Goal: Information Seeking & Learning: Check status

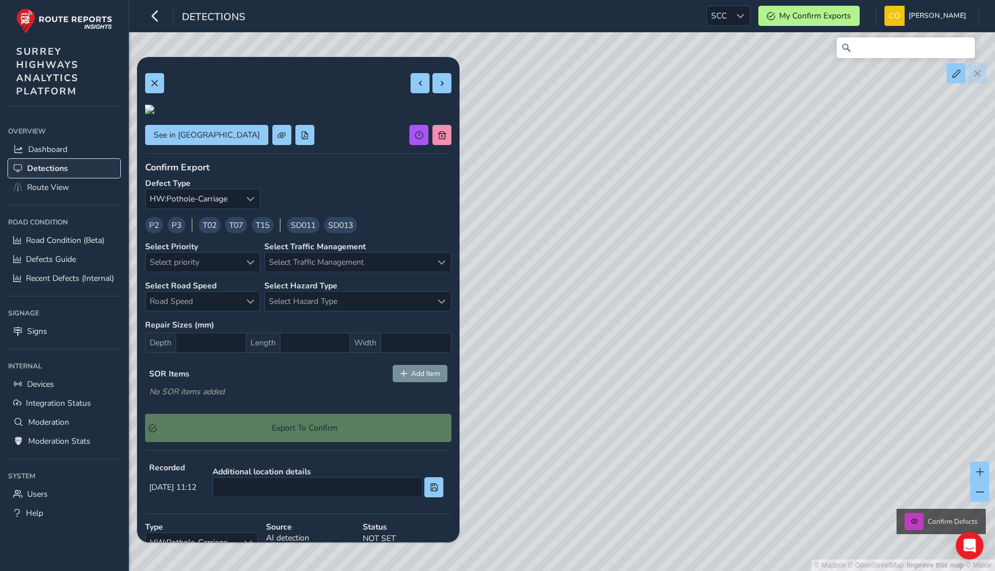
click at [45, 165] on span "Detections" at bounding box center [47, 168] width 41 height 11
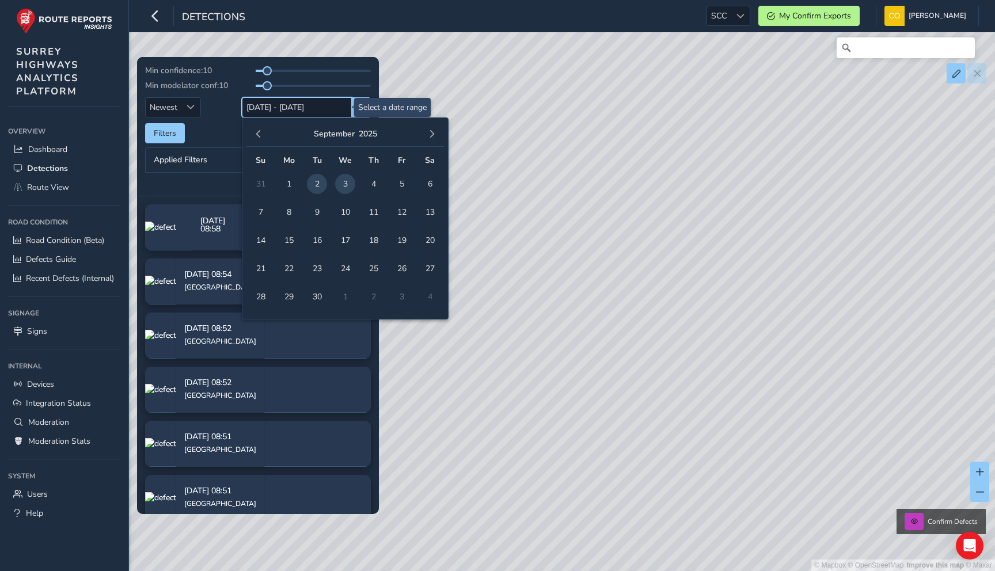
click at [305, 112] on input "[DATE] - [DATE]" at bounding box center [297, 107] width 110 height 20
click at [344, 182] on span "3" at bounding box center [345, 184] width 20 height 20
type input "[DATE]"
click at [344, 182] on span "3" at bounding box center [345, 184] width 20 height 20
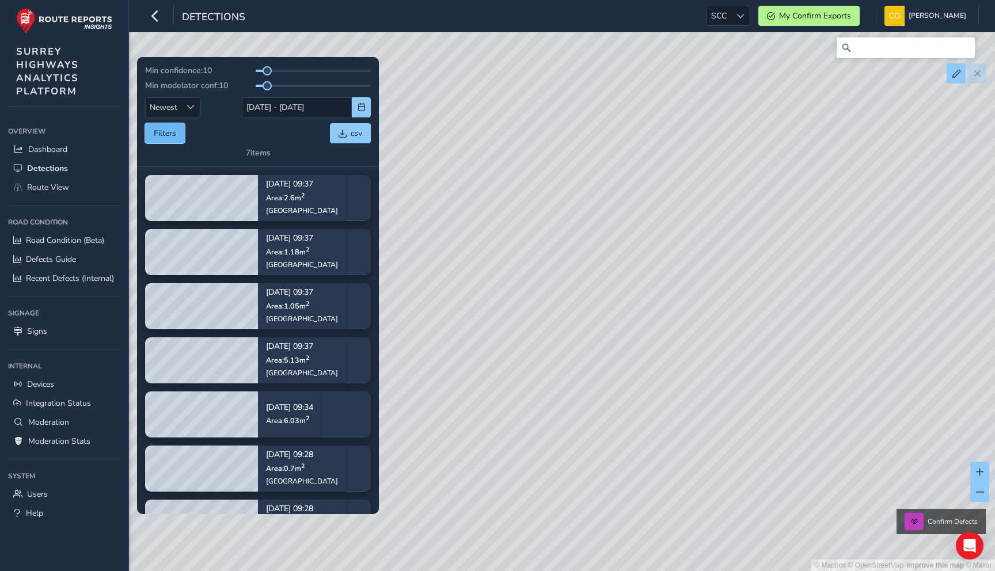
click at [180, 132] on button "Filters" at bounding box center [165, 133] width 40 height 20
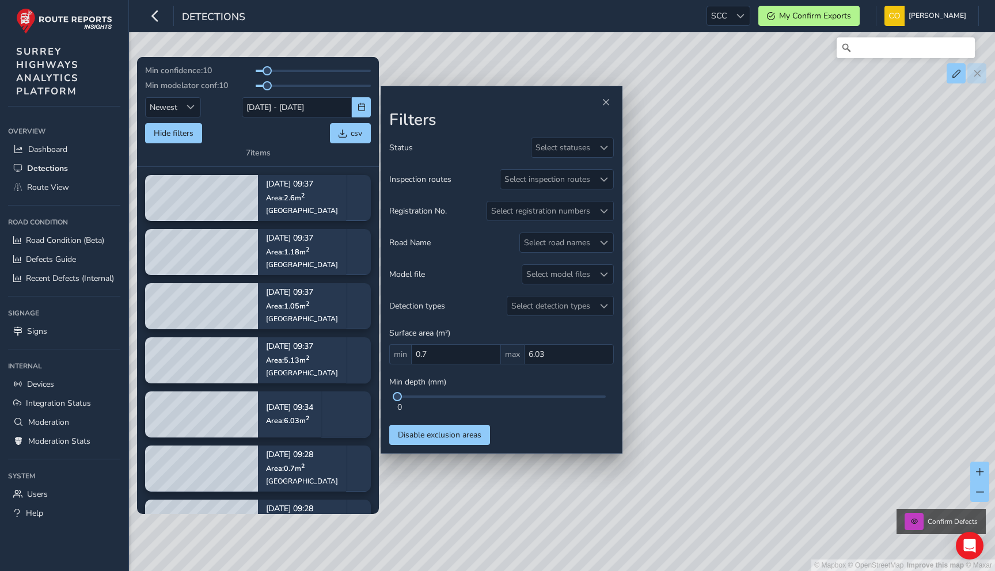
click at [307, 153] on div "Min confidence: 10 Min modelator conf: 10 Newest Newest 03/09/2025 - 03/09/2025…" at bounding box center [258, 111] width 226 height 93
click at [607, 105] on span "Close" at bounding box center [605, 102] width 8 height 8
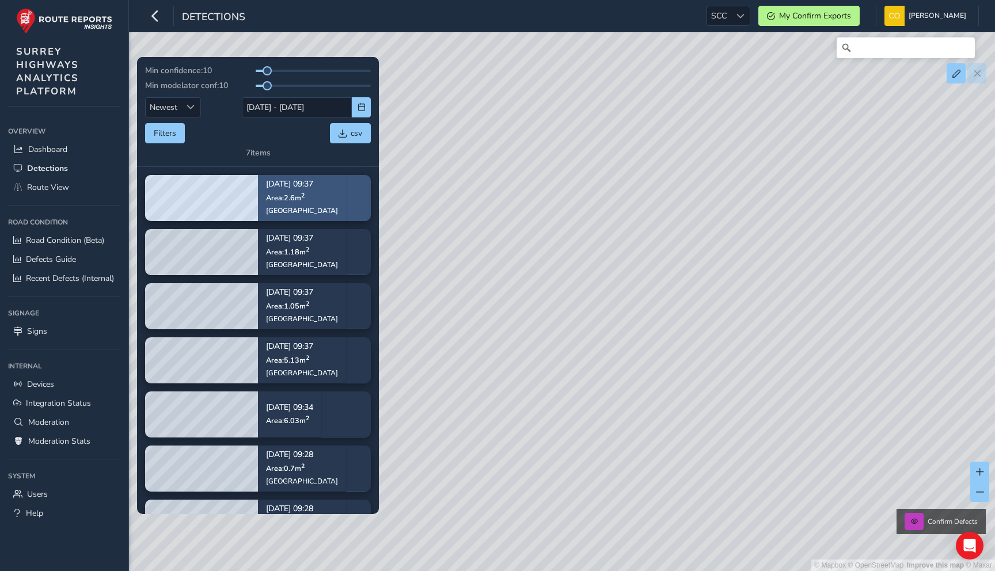
click at [307, 200] on p "Area: 2.6 m 2" at bounding box center [302, 197] width 72 height 9
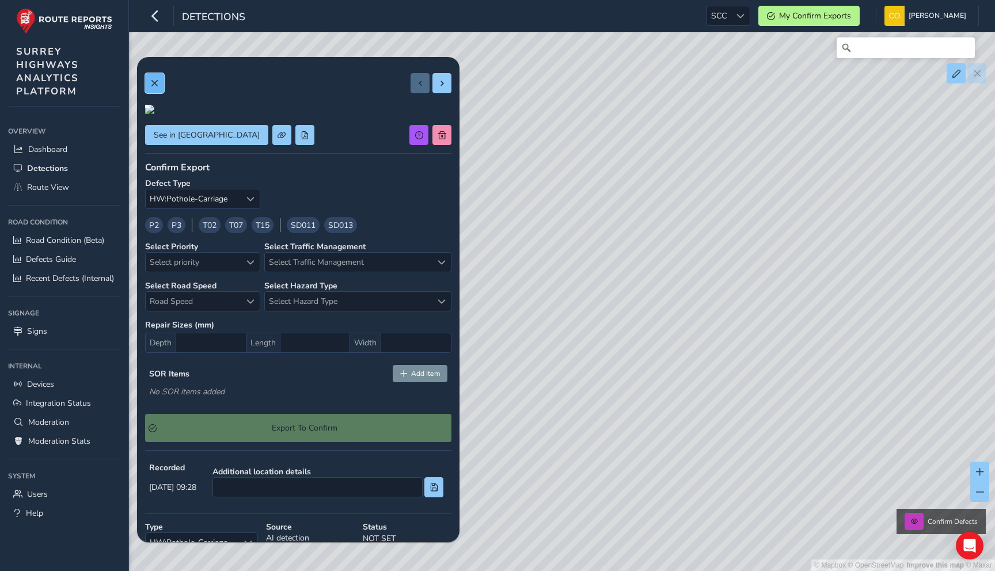
click at [157, 89] on button at bounding box center [154, 83] width 19 height 20
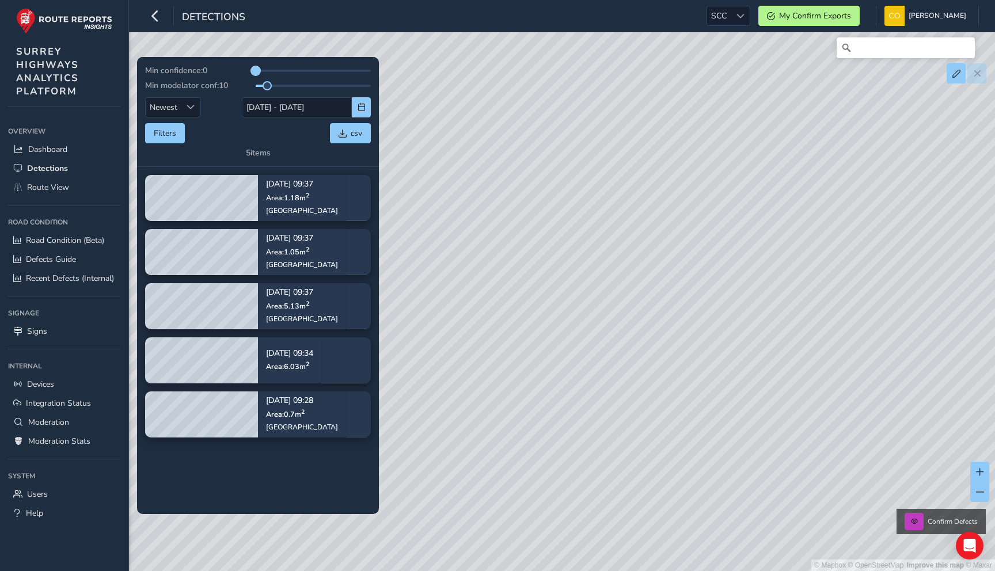
drag, startPoint x: 266, startPoint y: 72, endPoint x: 250, endPoint y: 71, distance: 16.1
click at [251, 71] on span at bounding box center [255, 70] width 9 height 9
drag, startPoint x: 269, startPoint y: 87, endPoint x: 248, endPoint y: 87, distance: 20.7
click at [248, 87] on div "Min modelator conf: 0" at bounding box center [258, 85] width 226 height 11
click at [231, 138] on div "Filters csv" at bounding box center [258, 133] width 226 height 20
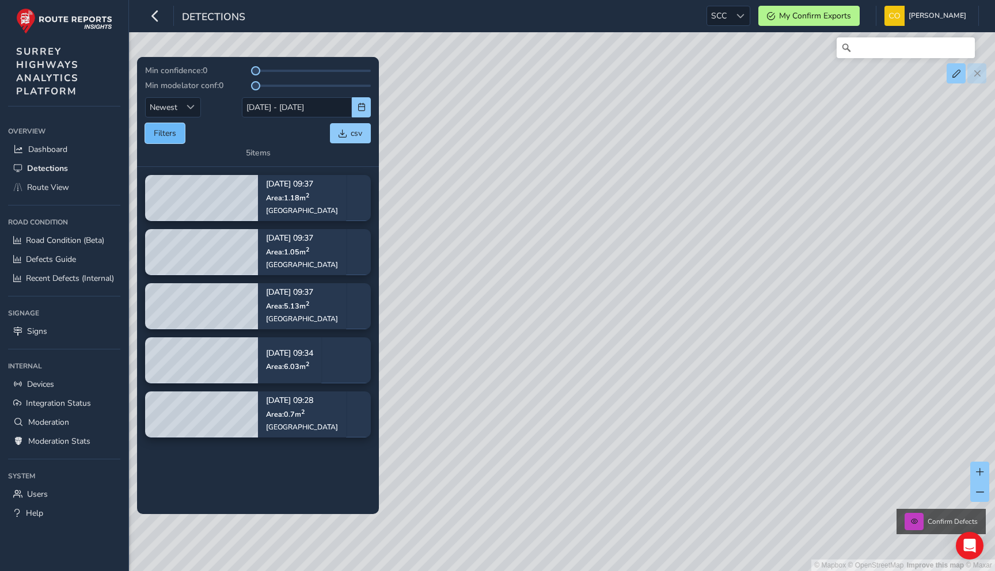
click at [169, 136] on button "Filters" at bounding box center [165, 133] width 40 height 20
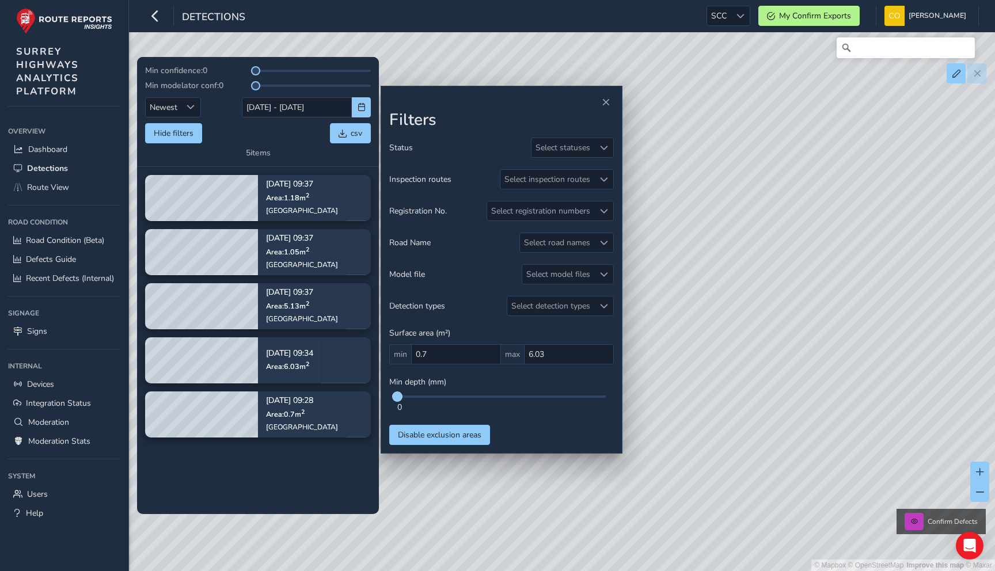
click at [397, 397] on span at bounding box center [397, 396] width 9 height 9
drag, startPoint x: 397, startPoint y: 397, endPoint x: 413, endPoint y: 397, distance: 15.5
click at [413, 397] on div at bounding box center [501, 396] width 208 height 2
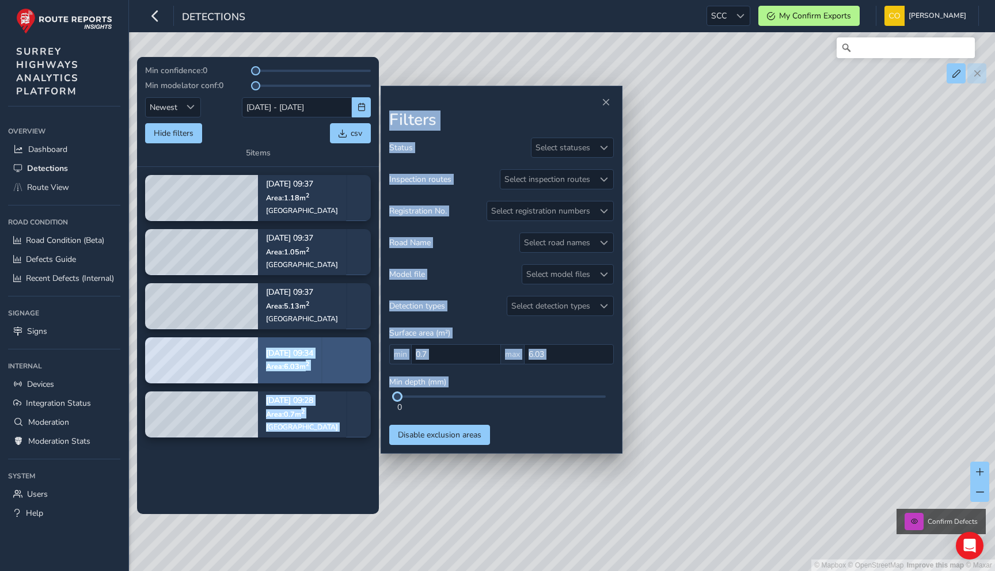
click at [238, 48] on div "Min confidence: 0 Min modelator conf: 0 Newest Newest 03/09/2025 - 03/09/2025 H…" at bounding box center [561, 48] width 833 height 0
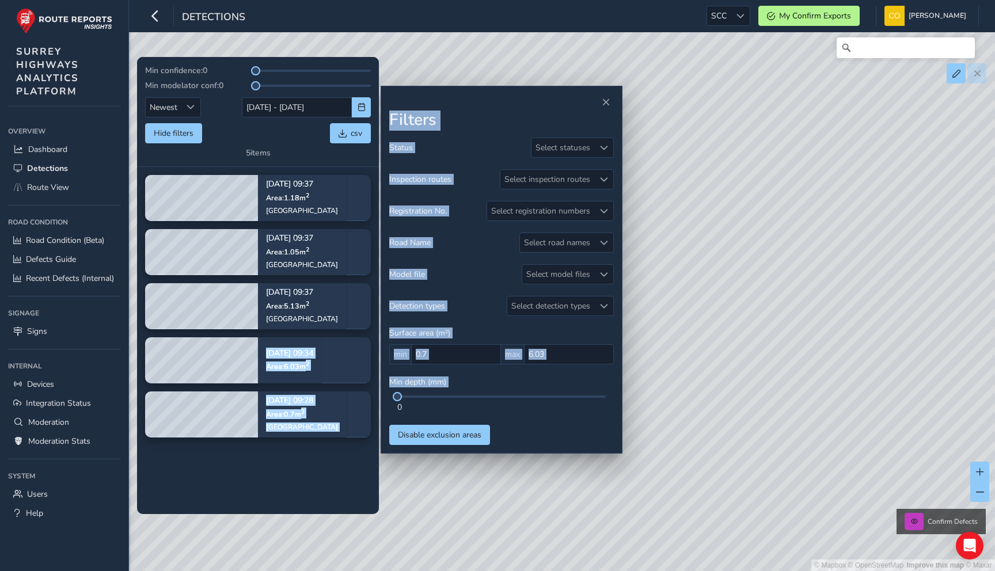
click at [298, 477] on tbody "Sep 03, 09:37 Area: 1.18 m 2 Trodds Lane Sep 03, 09:37 Area: 1.05 m 2 Trodds La…" at bounding box center [258, 340] width 242 height 347
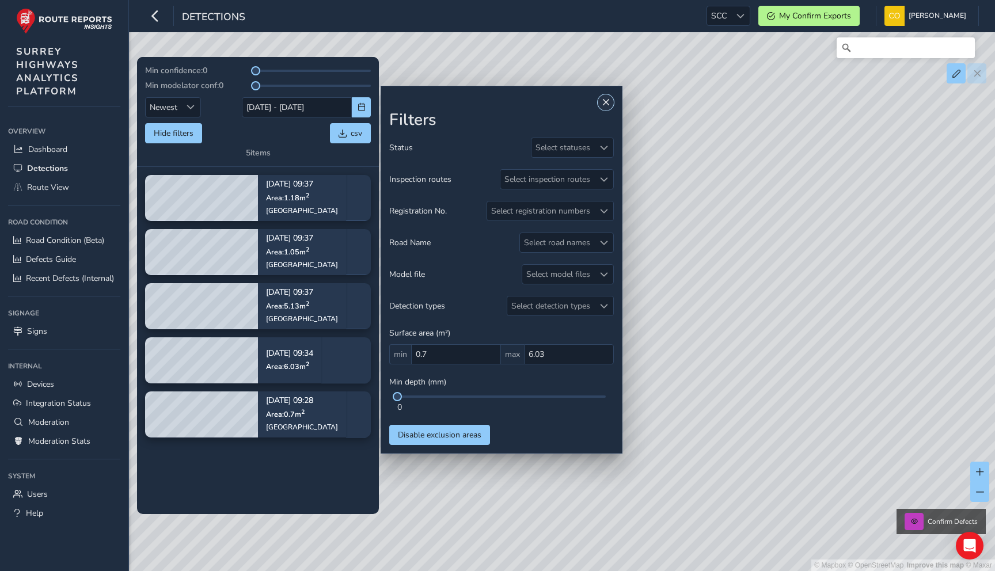
click at [602, 105] on span "Close" at bounding box center [605, 102] width 8 height 8
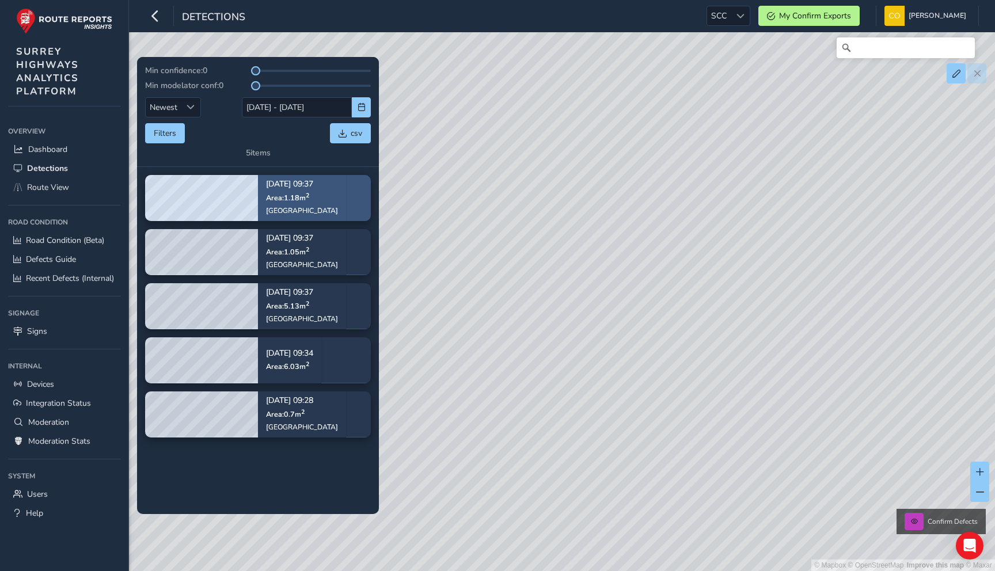
click at [319, 196] on div "Sep 03, 09:37 Area: 1.18 m 2 Trodds Lane" at bounding box center [302, 198] width 88 height 67
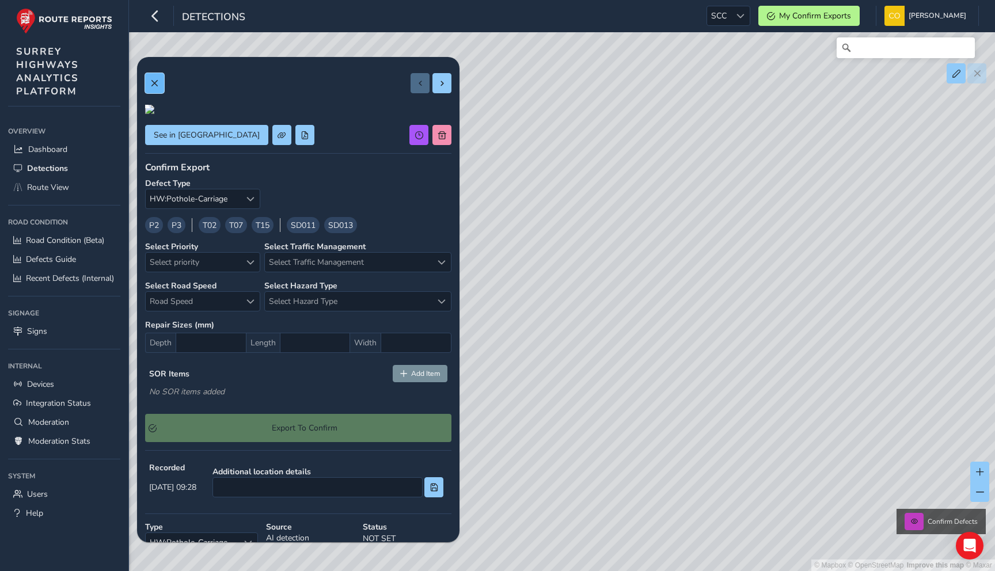
click at [154, 82] on span at bounding box center [154, 83] width 8 height 8
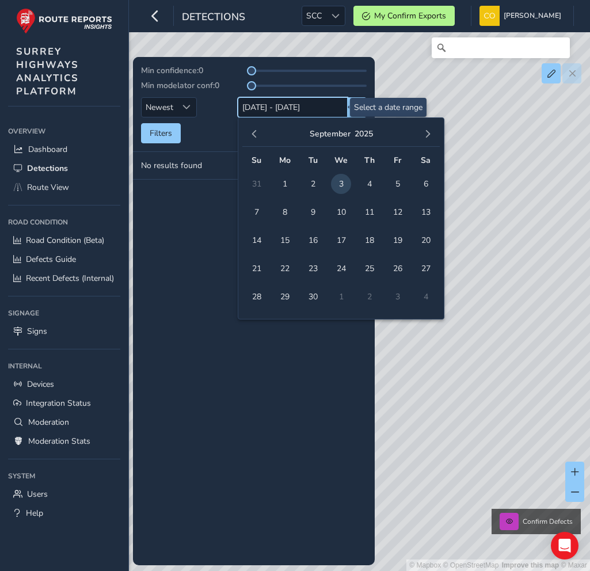
click at [298, 113] on input "03/09/2025 - 03/09/2025" at bounding box center [293, 107] width 110 height 20
click at [309, 181] on span "2" at bounding box center [313, 184] width 20 height 20
click at [338, 181] on span "3" at bounding box center [341, 184] width 20 height 20
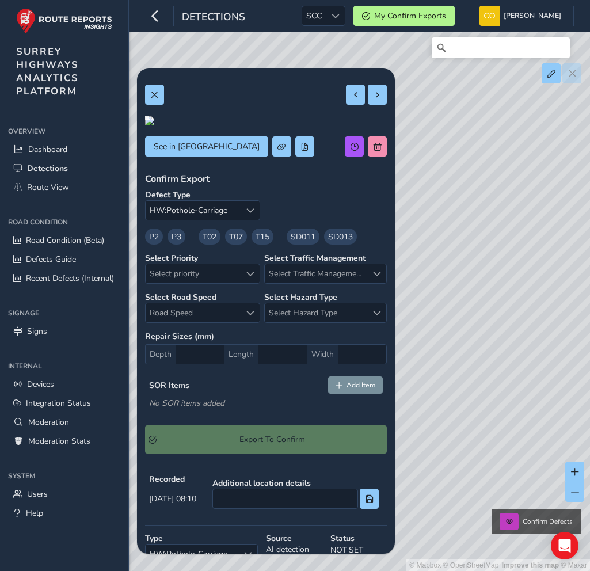
click at [362, 220] on div "Defect Type HW:Pothole-Carriage HW:Pothole-Carriage" at bounding box center [266, 204] width 242 height 31
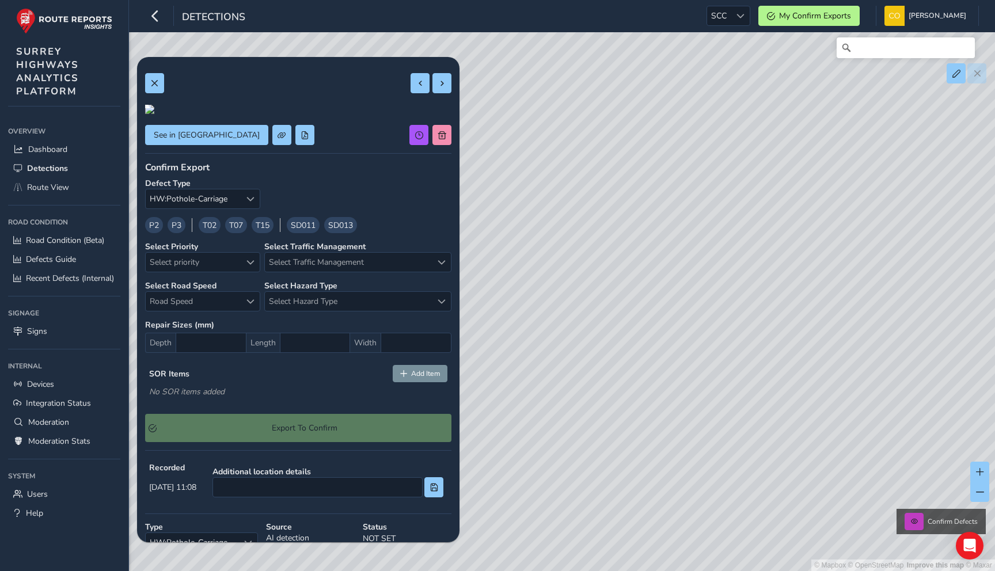
click at [164, 86] on div at bounding box center [298, 83] width 306 height 20
click at [157, 85] on span at bounding box center [154, 83] width 8 height 8
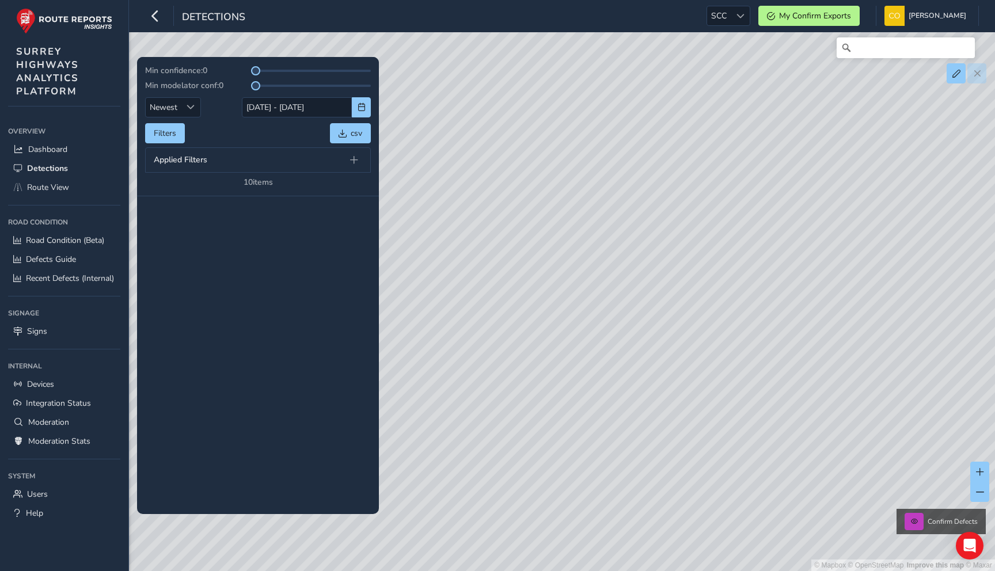
click at [272, 283] on tbody at bounding box center [258, 355] width 242 height 318
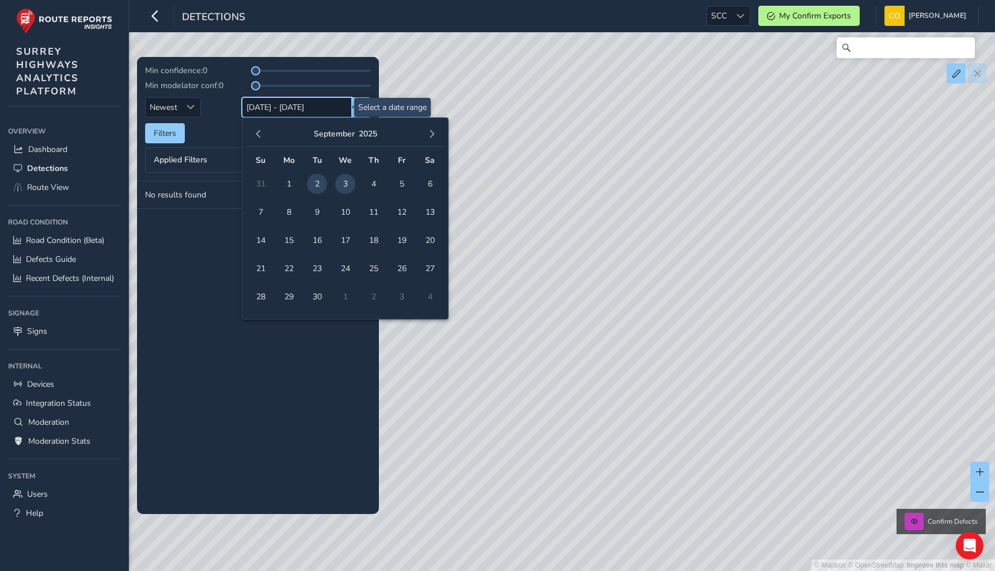
click at [298, 108] on input "02/09/2025 - 03/09/2025" at bounding box center [297, 107] width 110 height 20
click at [187, 273] on tbody "No results found" at bounding box center [258, 347] width 242 height 333
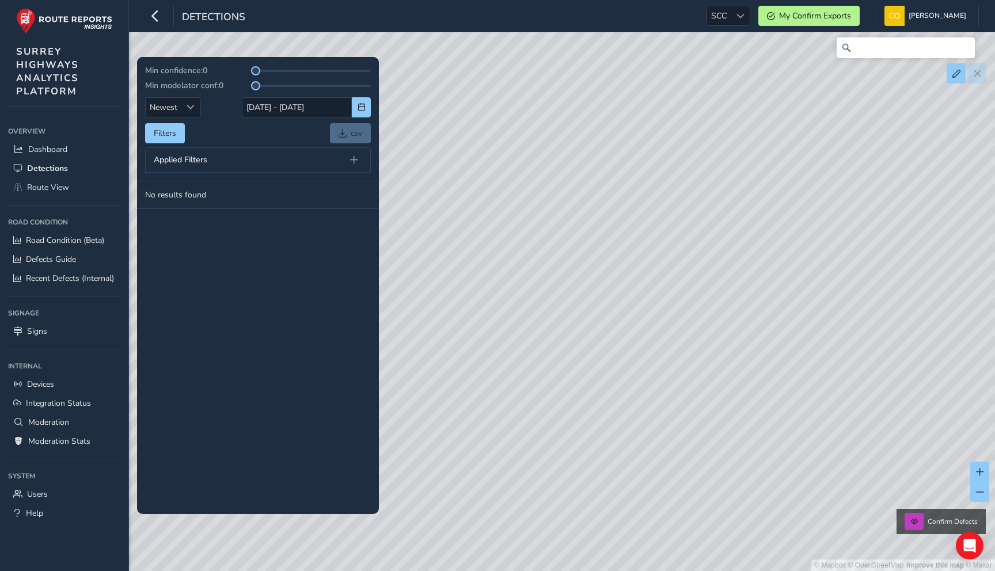
click at [324, 167] on div "Applied Filters" at bounding box center [258, 159] width 226 height 25
click at [352, 162] on span at bounding box center [354, 160] width 8 height 8
click at [224, 191] on span at bounding box center [226, 191] width 8 height 12
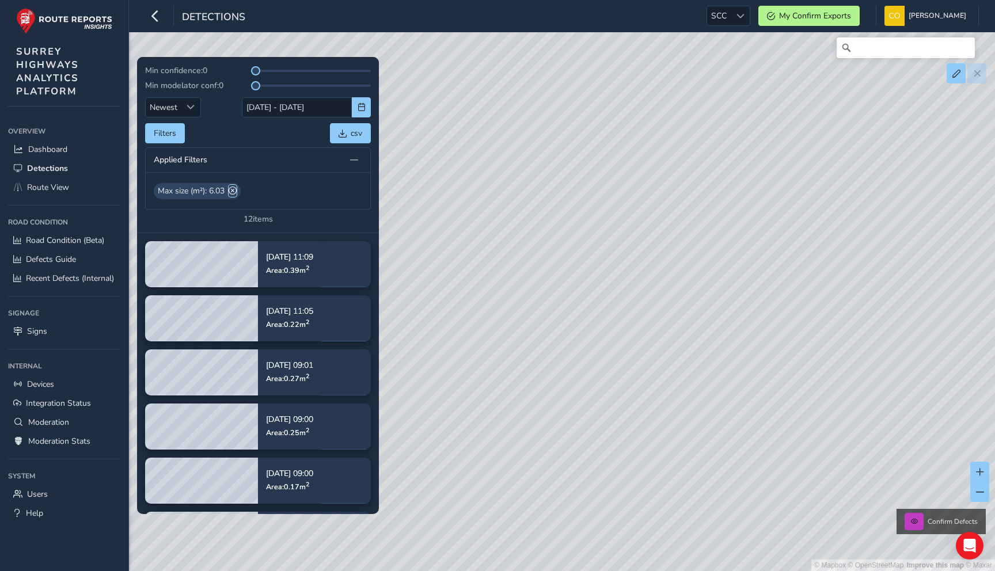
click at [235, 191] on span at bounding box center [233, 191] width 8 height 12
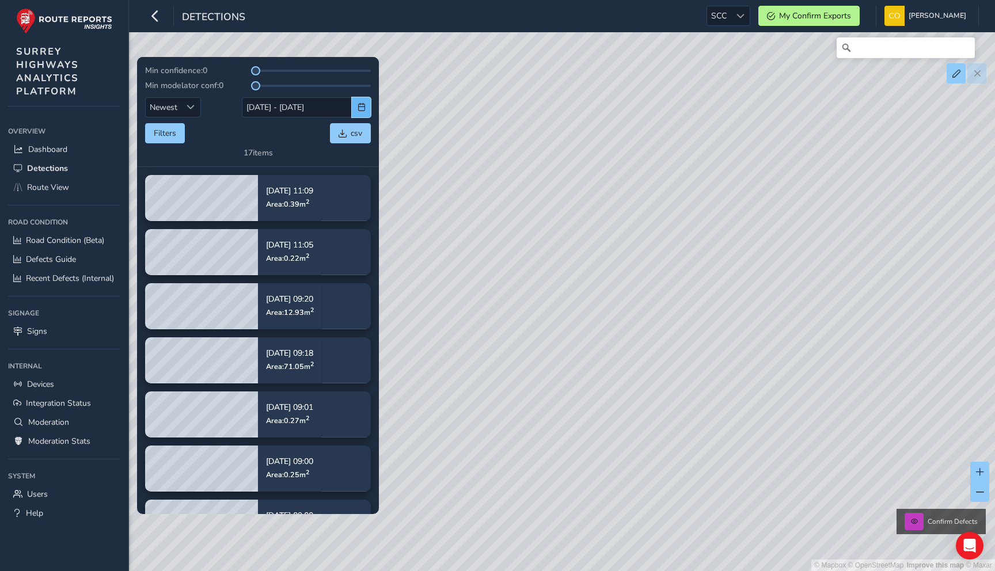
click at [359, 108] on span "button" at bounding box center [361, 107] width 8 height 8
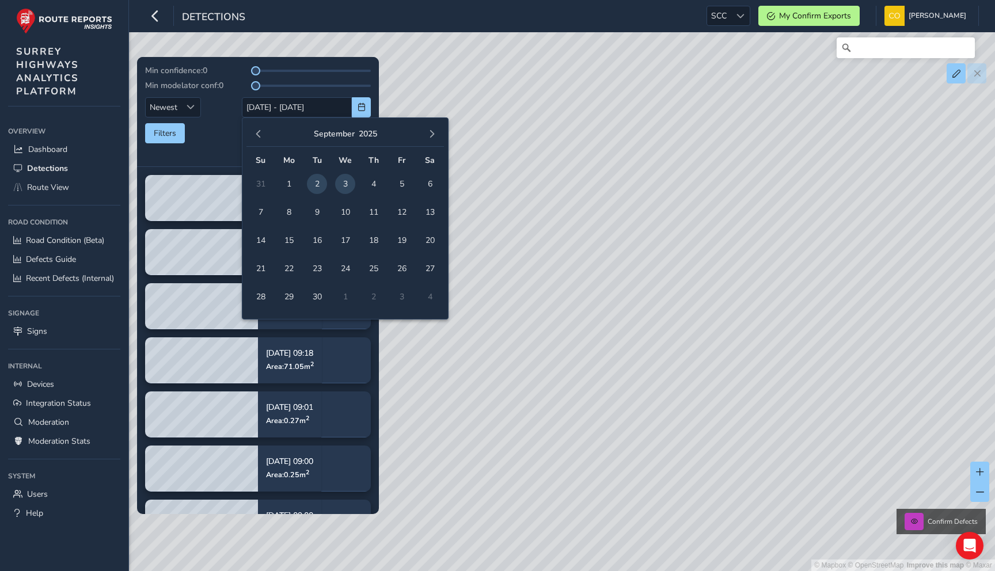
click at [341, 185] on span "3" at bounding box center [345, 184] width 20 height 20
click at [345, 185] on span "3" at bounding box center [345, 184] width 20 height 20
type input "03/09/2025 - 03/09/2025"
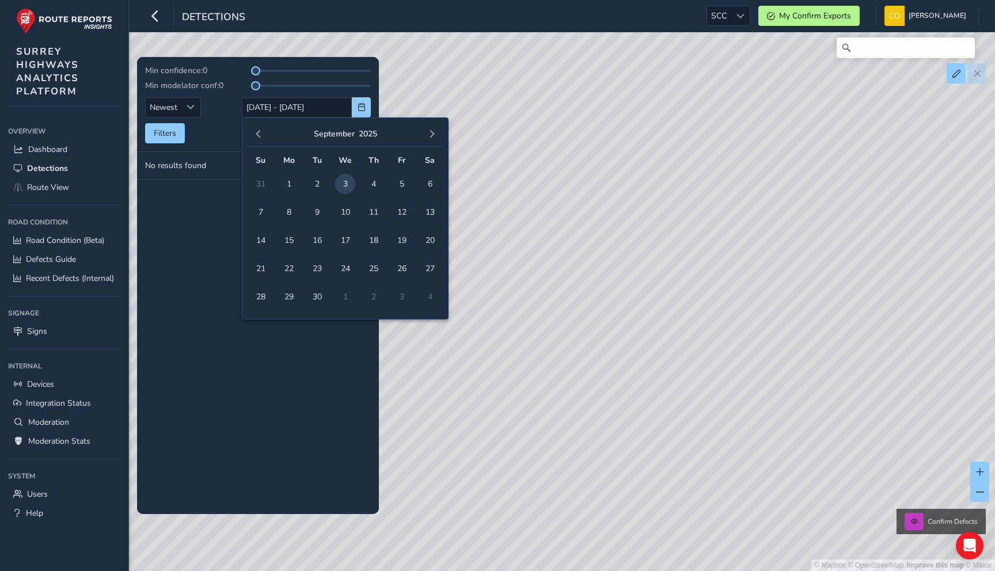
click at [220, 135] on div "Filters csv" at bounding box center [258, 133] width 226 height 20
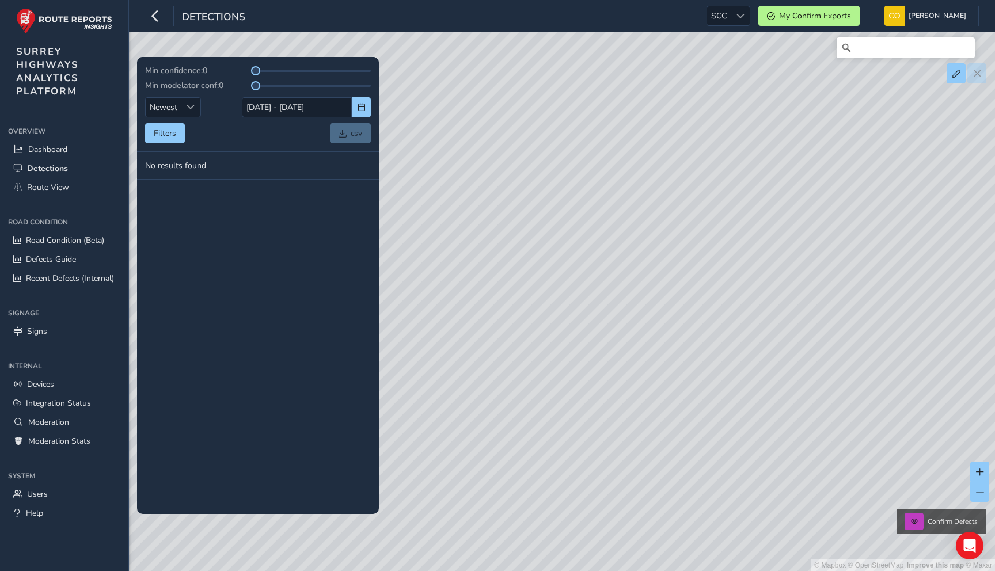
click at [253, 214] on tbody "No results found" at bounding box center [258, 333] width 242 height 362
click at [226, 170] on td "No results found" at bounding box center [258, 166] width 242 height 28
click at [164, 132] on button "Filters" at bounding box center [165, 133] width 40 height 20
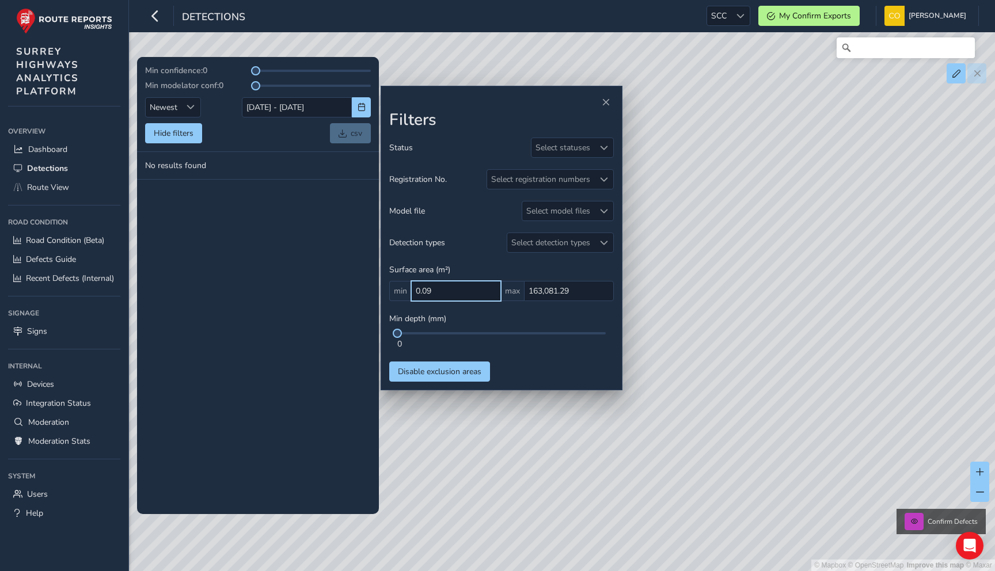
drag, startPoint x: 457, startPoint y: 295, endPoint x: 413, endPoint y: 288, distance: 44.4
click at [413, 288] on input "0.09" at bounding box center [456, 291] width 90 height 20
type input "0"
click at [524, 340] on div "0" at bounding box center [501, 343] width 208 height 11
drag, startPoint x: 580, startPoint y: 296, endPoint x: 517, endPoint y: 296, distance: 62.2
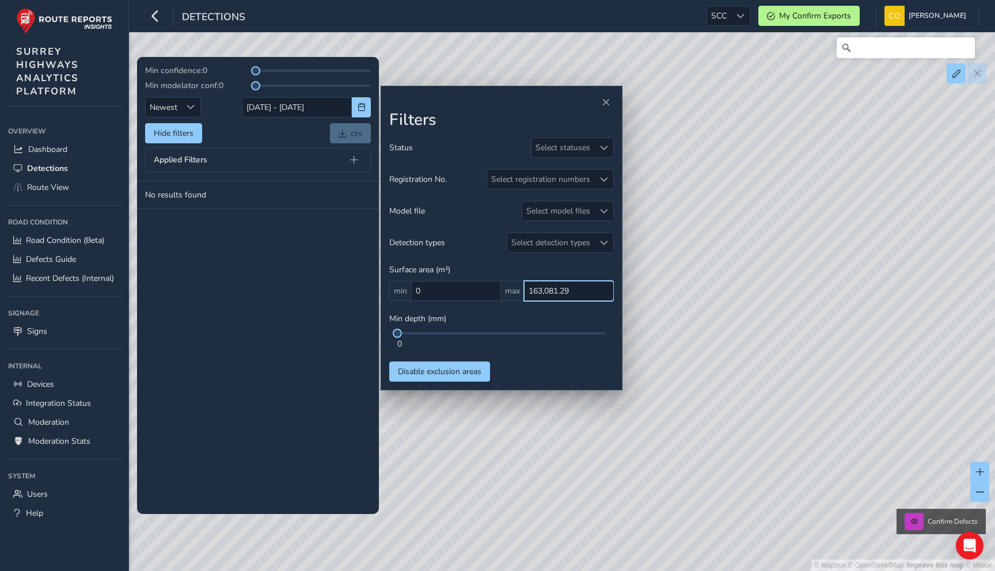
click at [517, 296] on div "min 0 max 163,081.29" at bounding box center [501, 291] width 224 height 20
click at [550, 370] on div "Status Select statuses Registration No. Select registration numbers Model file …" at bounding box center [501, 260] width 224 height 244
click at [559, 290] on input "1" at bounding box center [569, 291] width 90 height 20
type input "1,000,000"
click at [558, 260] on div "Status Select statuses Registration No. Select registration numbers Model file …" at bounding box center [501, 260] width 224 height 244
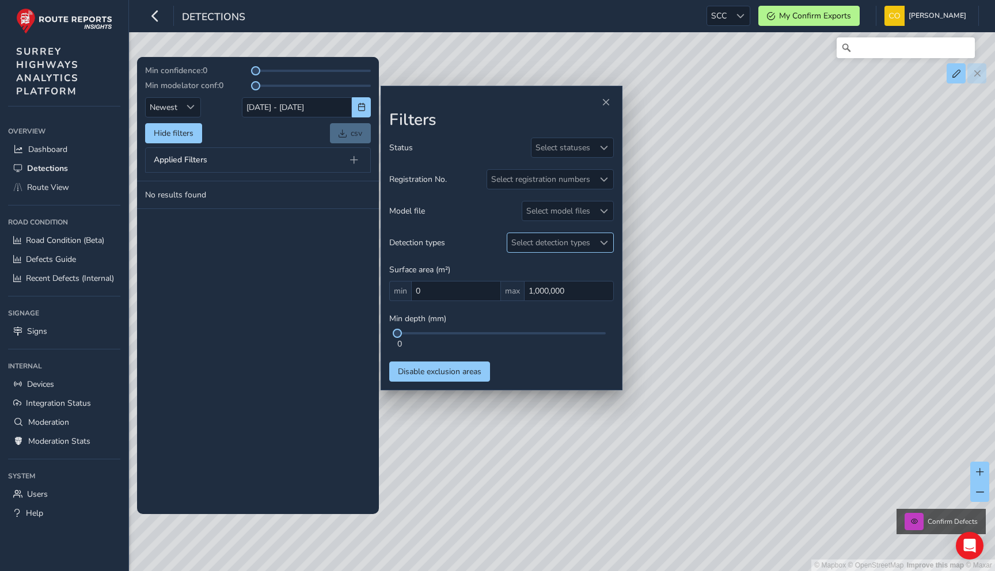
click at [551, 250] on div "Select detection types" at bounding box center [550, 242] width 87 height 19
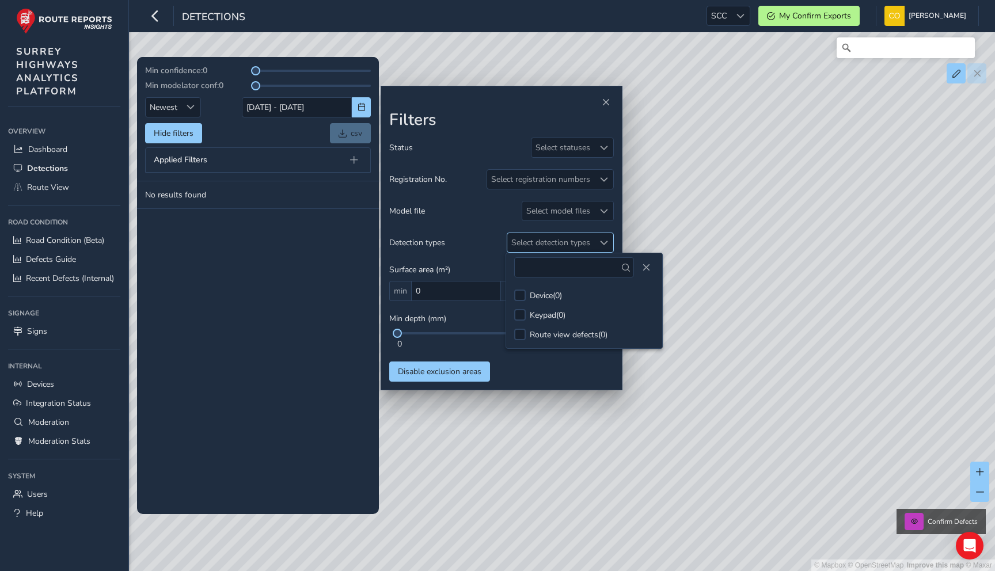
click at [551, 250] on div "Select detection types" at bounding box center [550, 242] width 87 height 19
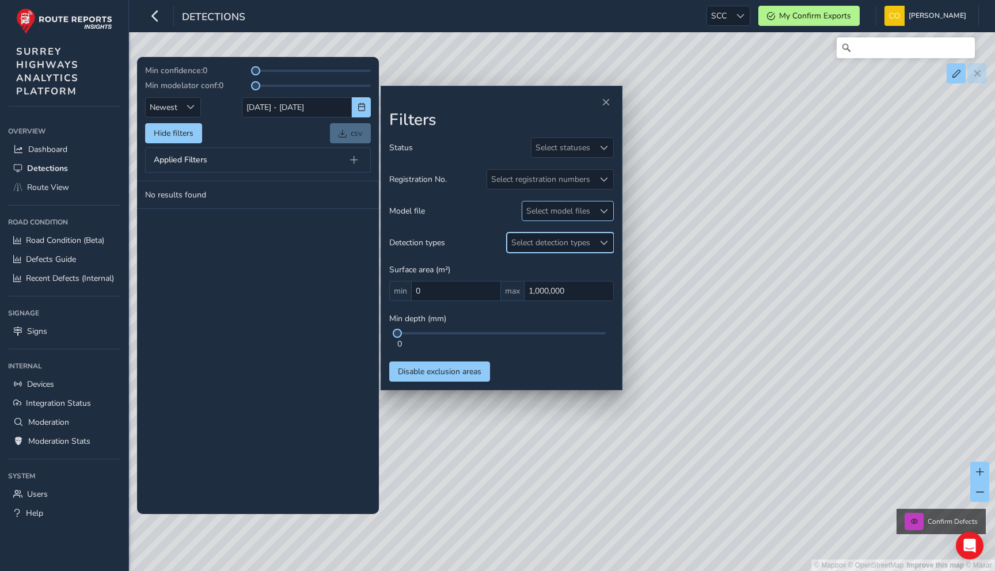
click at [556, 216] on div "Select model files" at bounding box center [558, 210] width 72 height 19
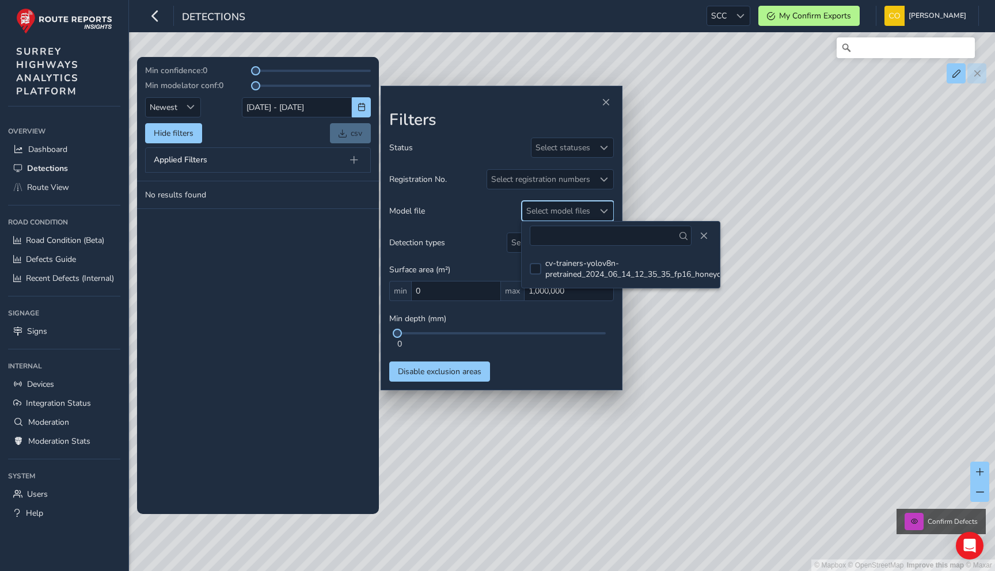
click at [556, 216] on div "Select model files" at bounding box center [558, 210] width 72 height 19
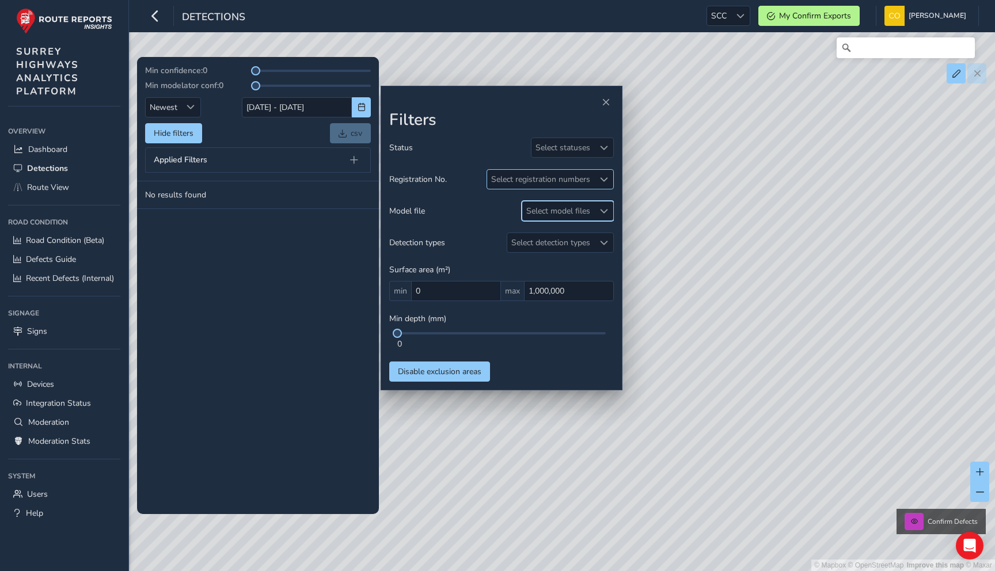
click at [558, 184] on div "Select registration numbers" at bounding box center [540, 179] width 107 height 19
click at [566, 158] on div "Select statuses" at bounding box center [572, 148] width 83 height 20
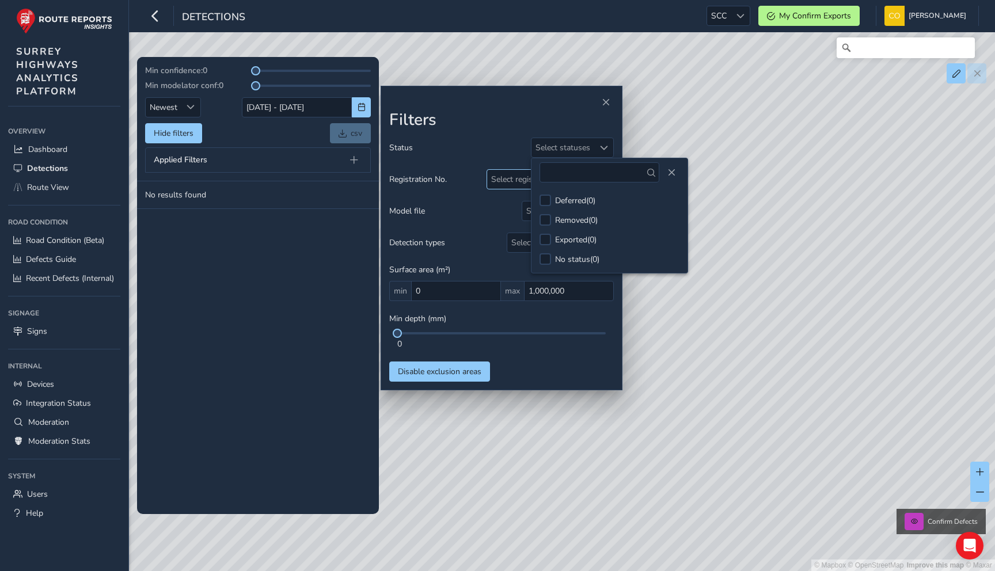
click at [512, 179] on div "Select registration numbers" at bounding box center [540, 179] width 107 height 19
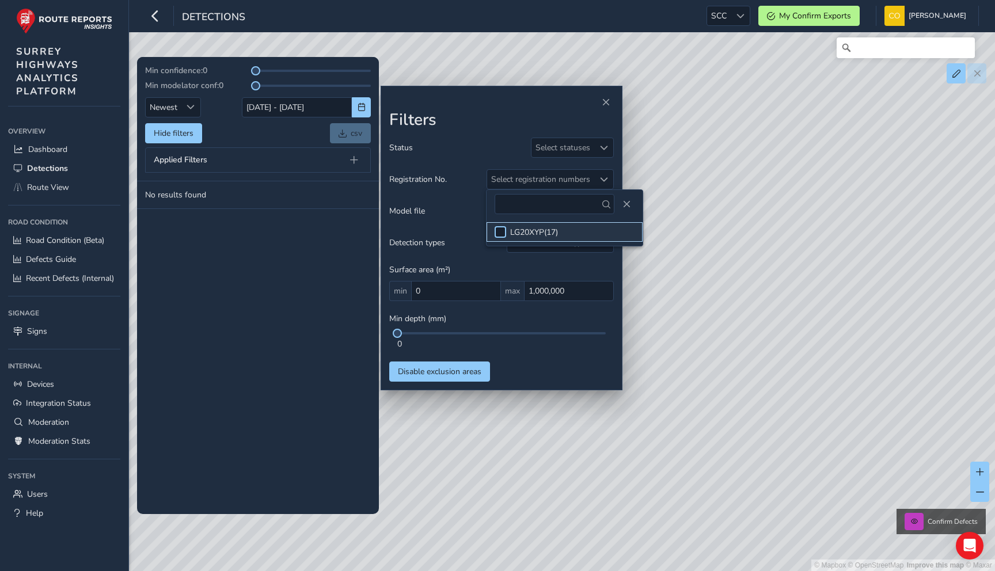
click at [497, 231] on div at bounding box center [500, 232] width 12 height 12
click at [456, 208] on div "Model file Select model files" at bounding box center [501, 211] width 224 height 20
click at [537, 222] on div "Status Select statuses Registration No. LG20XYP Model file Select model files D…" at bounding box center [501, 260] width 224 height 244
click at [537, 220] on div "Select model files" at bounding box center [567, 211] width 92 height 20
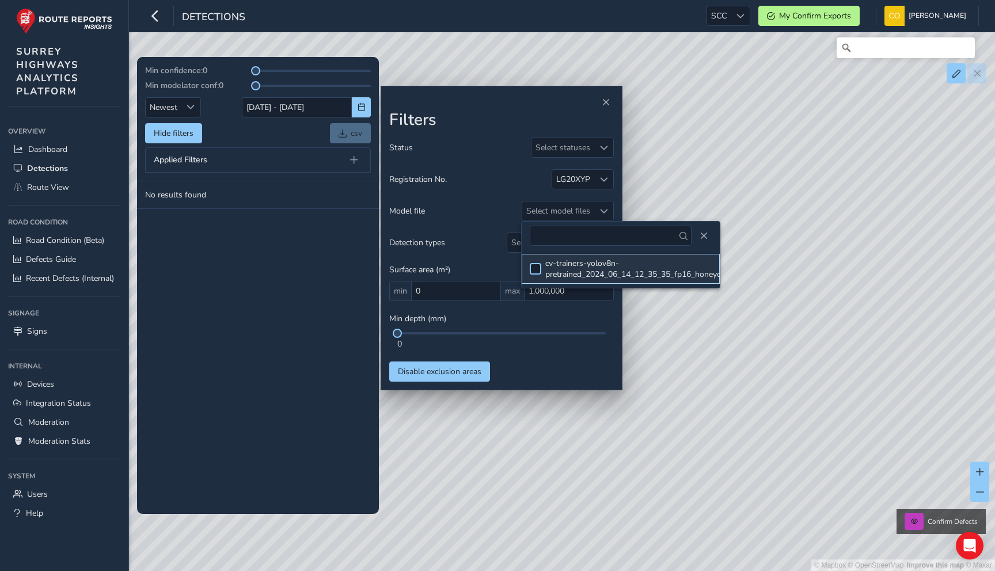
click at [537, 274] on div at bounding box center [536, 269] width 12 height 12
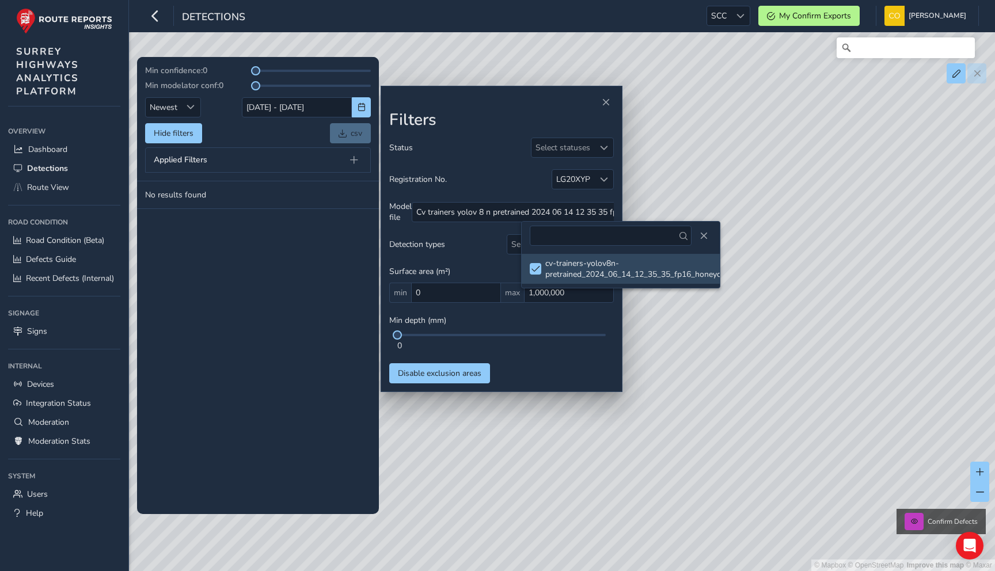
click at [470, 248] on div "Detection types Select detection types" at bounding box center [501, 244] width 224 height 20
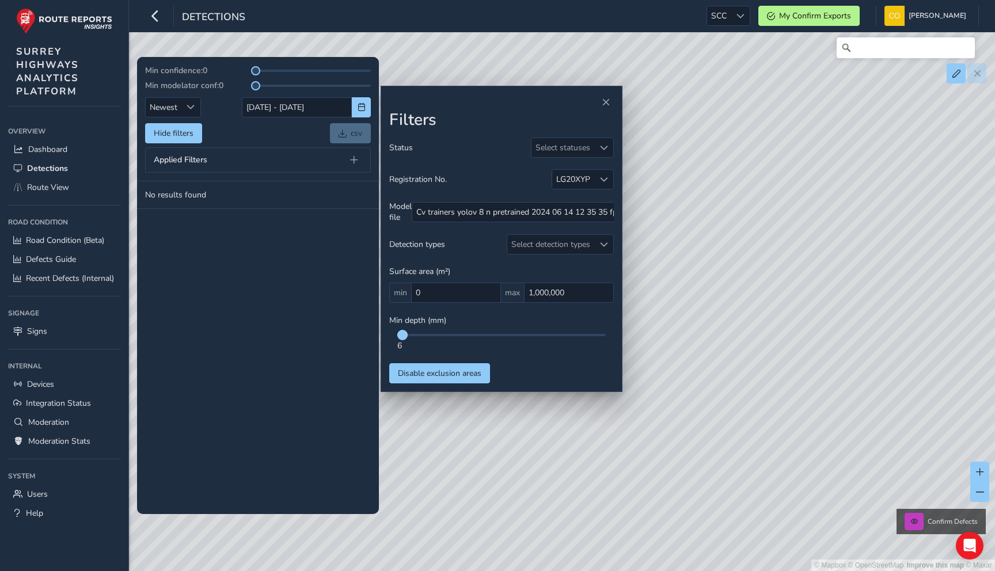
click at [403, 332] on span at bounding box center [402, 334] width 9 height 9
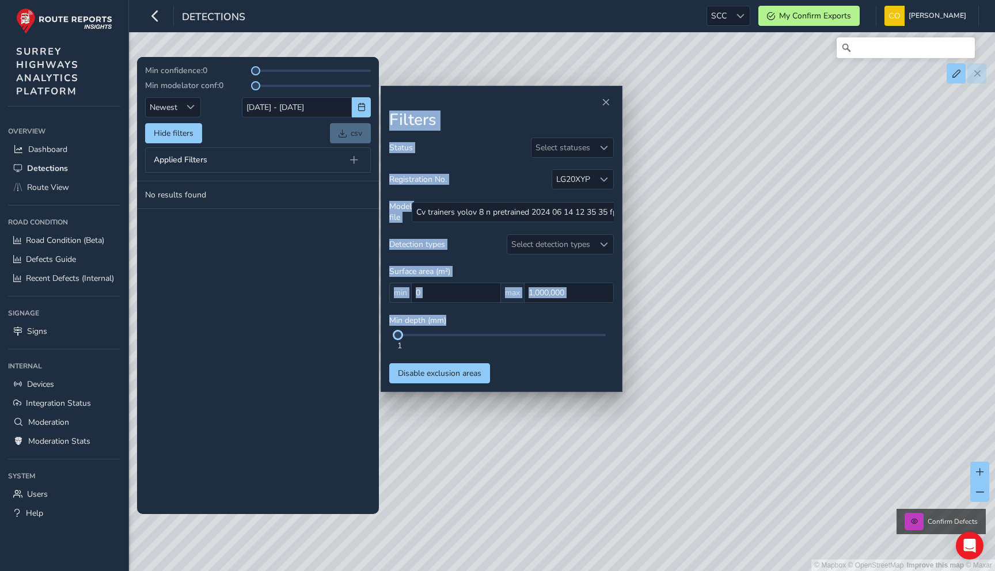
drag, startPoint x: 403, startPoint y: 336, endPoint x: 378, endPoint y: 336, distance: 24.8
click at [378, 48] on div "Min confidence: 0 Min modelator conf: 0 Newest Newest 03/09/2025 - 03/09/2025 H…" at bounding box center [561, 48] width 833 height 0
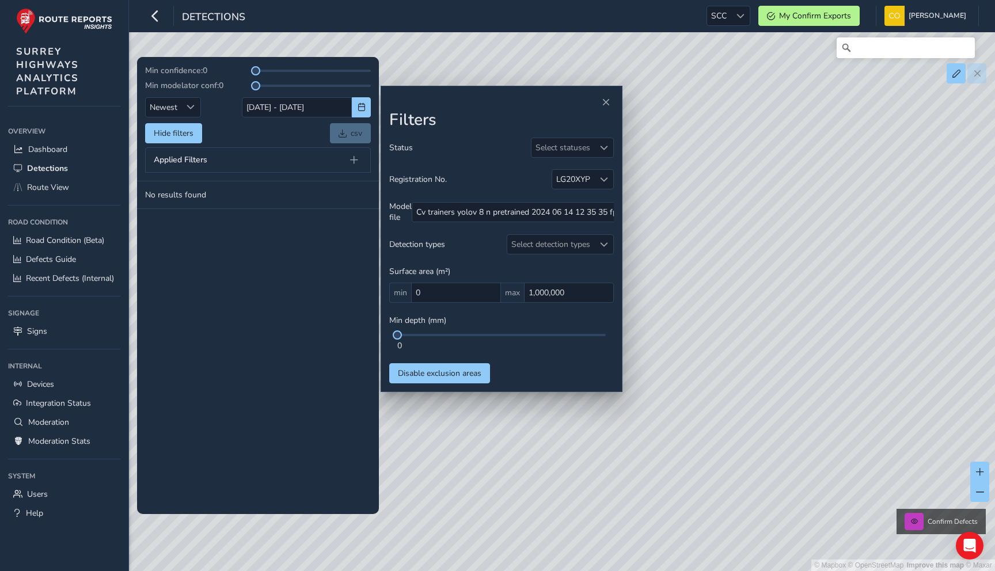
click at [507, 278] on div "Surface area (m²) min 0 max 1,000,000" at bounding box center [501, 284] width 224 height 37
click at [530, 248] on div "Select detection types" at bounding box center [550, 244] width 87 height 19
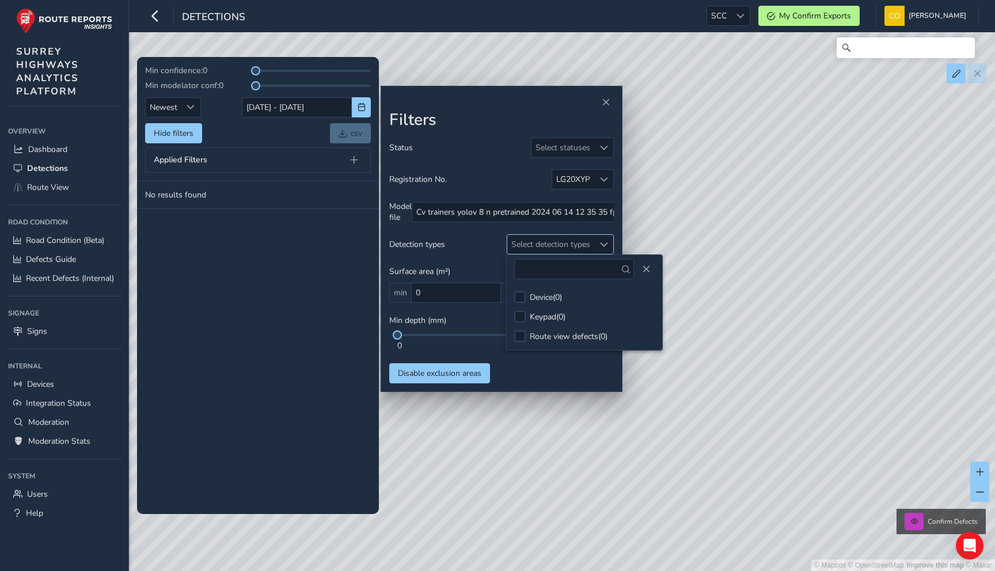
click at [530, 248] on div "Select detection types" at bounding box center [550, 244] width 87 height 19
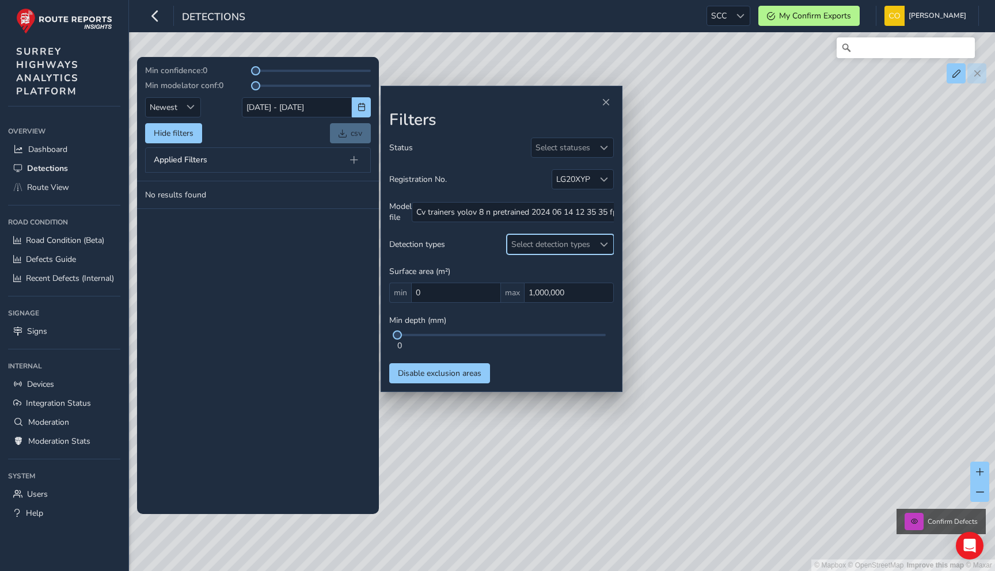
click at [476, 252] on div "Detection types Select detection types" at bounding box center [501, 244] width 224 height 20
click at [589, 150] on div "Select statuses" at bounding box center [562, 147] width 63 height 19
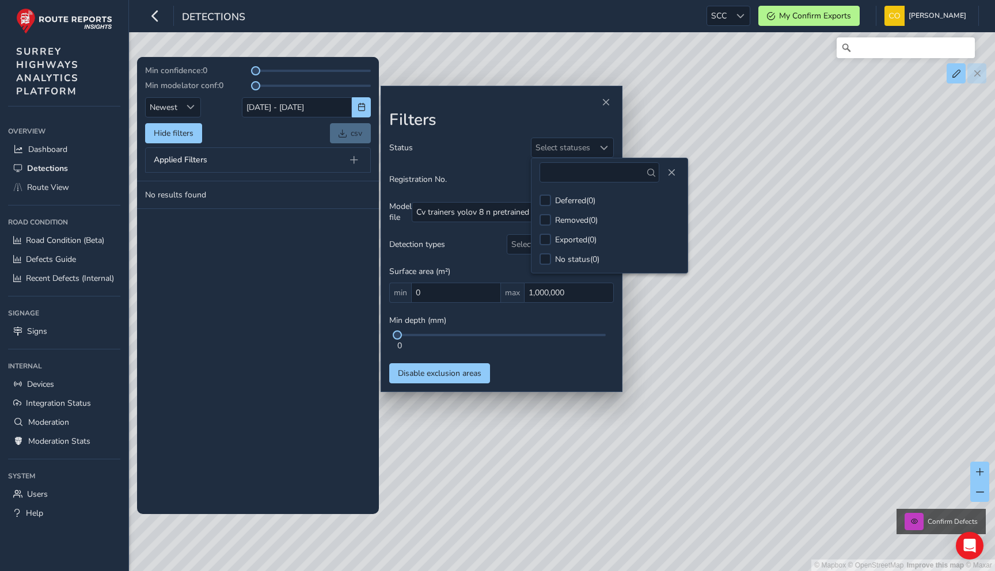
click at [497, 180] on div "Registration No. LG20XYP" at bounding box center [501, 179] width 224 height 20
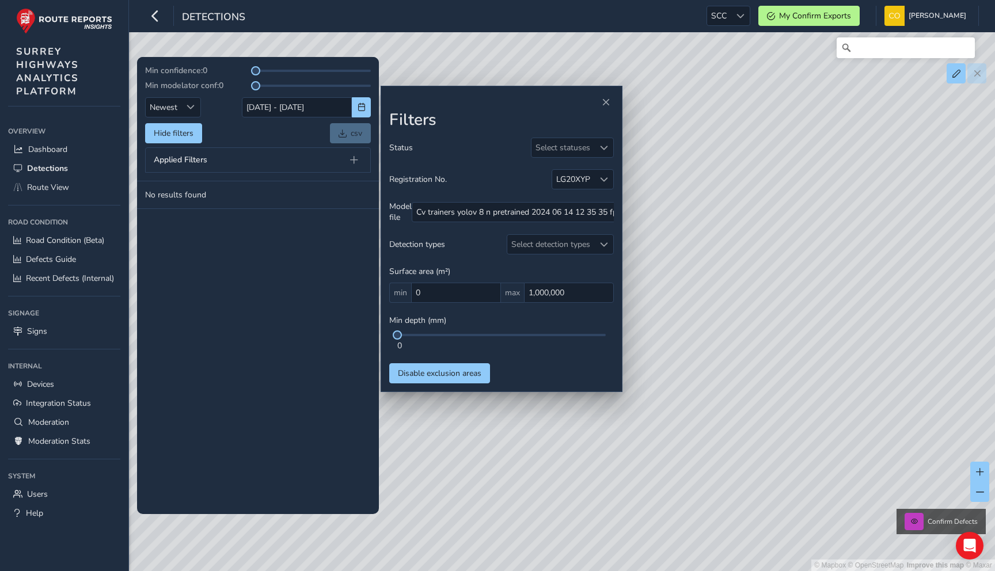
click at [252, 234] on tbody "No results found" at bounding box center [258, 347] width 242 height 333
click at [284, 162] on div "Applied Filters" at bounding box center [258, 159] width 226 height 25
click at [357, 159] on span at bounding box center [354, 160] width 8 height 8
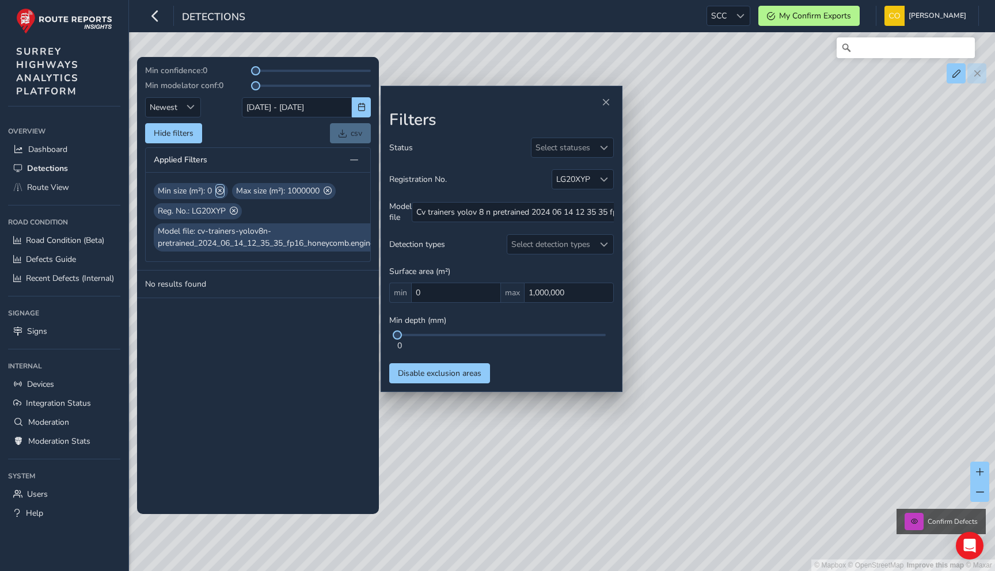
click at [222, 191] on span at bounding box center [220, 191] width 8 height 12
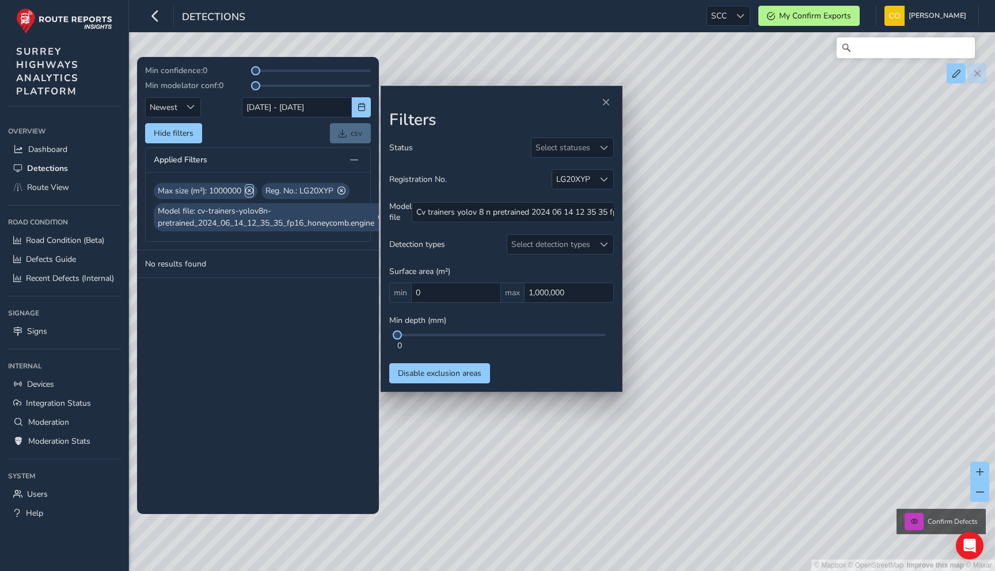
click at [252, 190] on span at bounding box center [249, 191] width 8 height 12
click at [230, 192] on div "Reg. No.: LG20XYP" at bounding box center [198, 191] width 88 height 16
click at [238, 191] on span at bounding box center [234, 191] width 8 height 12
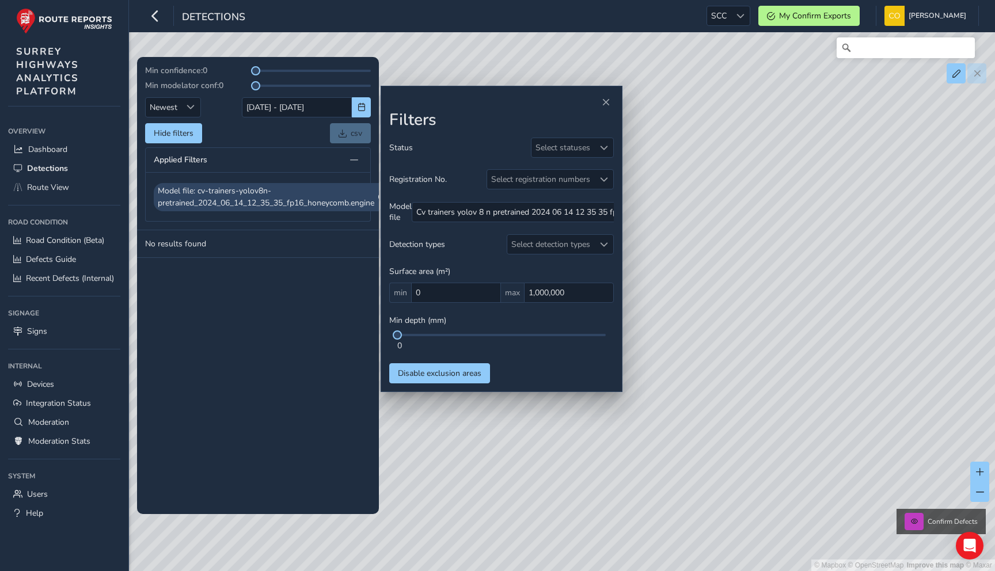
click at [345, 196] on span "Model file: cv-trainers-yolov8n-pretrained_2024_06_14_12_35_35_fp16_honeycomb.e…" at bounding box center [266, 197] width 216 height 24
click at [345, 224] on div "Min confidence: 0 Min modelator conf: 0 Newest Newest 03/09/2025 - 03/09/2025 H…" at bounding box center [258, 143] width 242 height 173
click at [606, 104] on span "Close" at bounding box center [605, 102] width 8 height 8
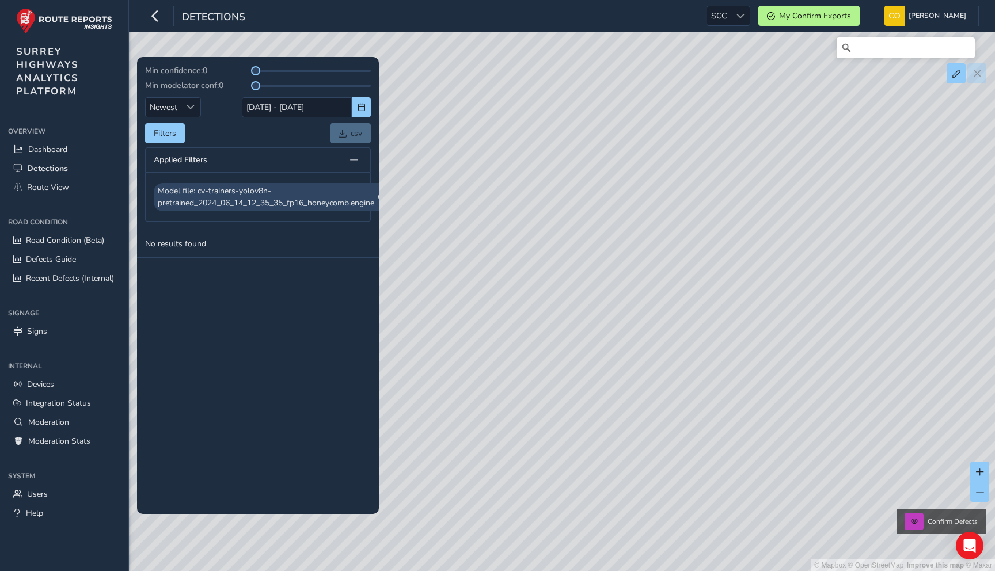
click at [363, 189] on span "Model file: cv-trainers-yolov8n-pretrained_2024_06_14_12_35_35_fp16_honeycomb.e…" at bounding box center [266, 197] width 216 height 24
click at [372, 199] on span at bounding box center [371, 197] width 8 height 12
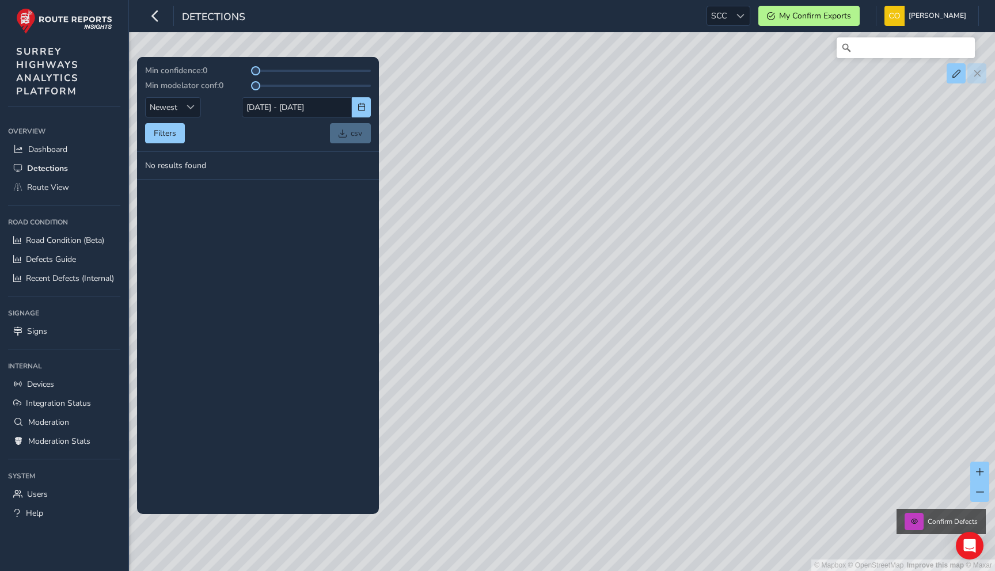
click at [298, 130] on div "Filters csv" at bounding box center [258, 133] width 226 height 20
drag, startPoint x: 265, startPoint y: 86, endPoint x: 257, endPoint y: 87, distance: 8.7
click at [258, 161] on td "No results found" at bounding box center [258, 166] width 242 height 28
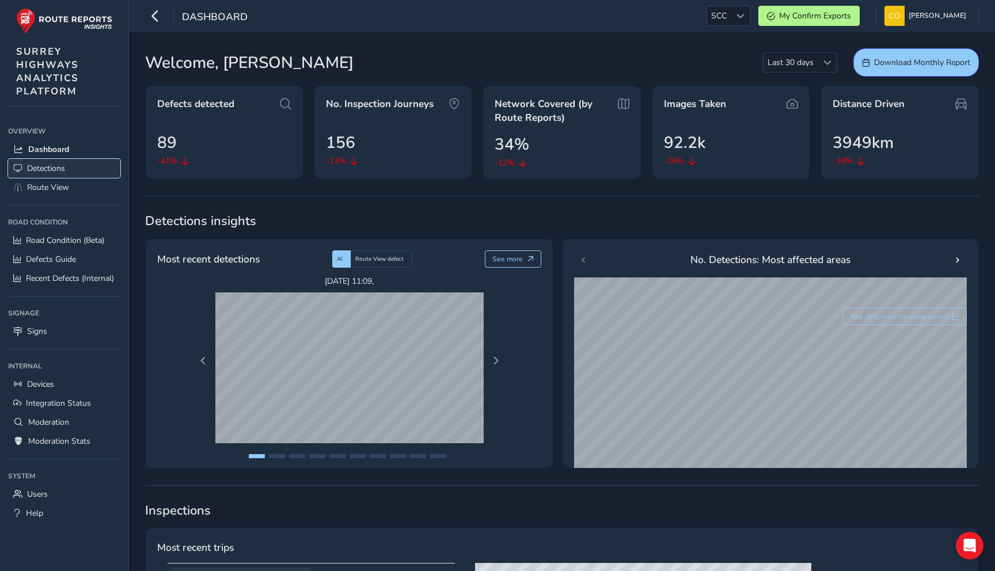
click at [45, 174] on link "Detections" at bounding box center [64, 168] width 112 height 19
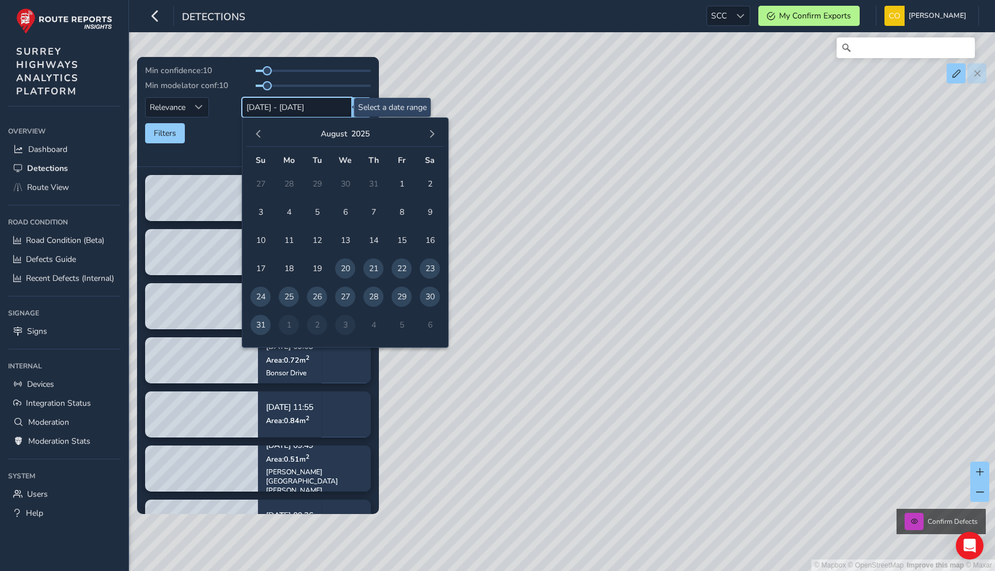
click at [284, 109] on input "20/08/2025 - 03/09/2025" at bounding box center [297, 107] width 110 height 20
click at [431, 124] on div "August 2025" at bounding box center [344, 134] width 197 height 25
click at [431, 131] on span "button" at bounding box center [432, 134] width 8 height 8
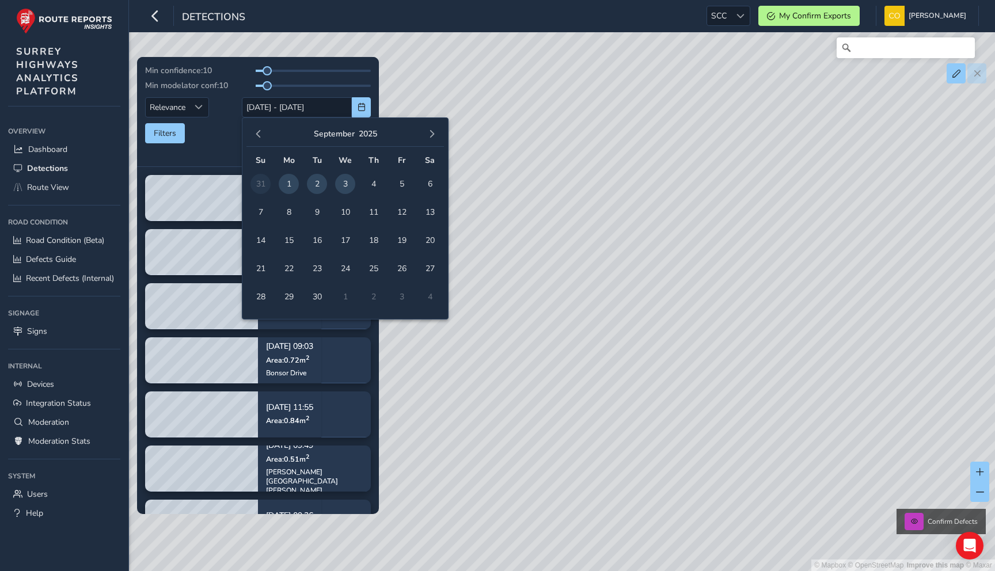
click at [341, 181] on span "3" at bounding box center [345, 184] width 20 height 20
type input "03/09/2025"
click at [341, 181] on span "3" at bounding box center [345, 184] width 20 height 20
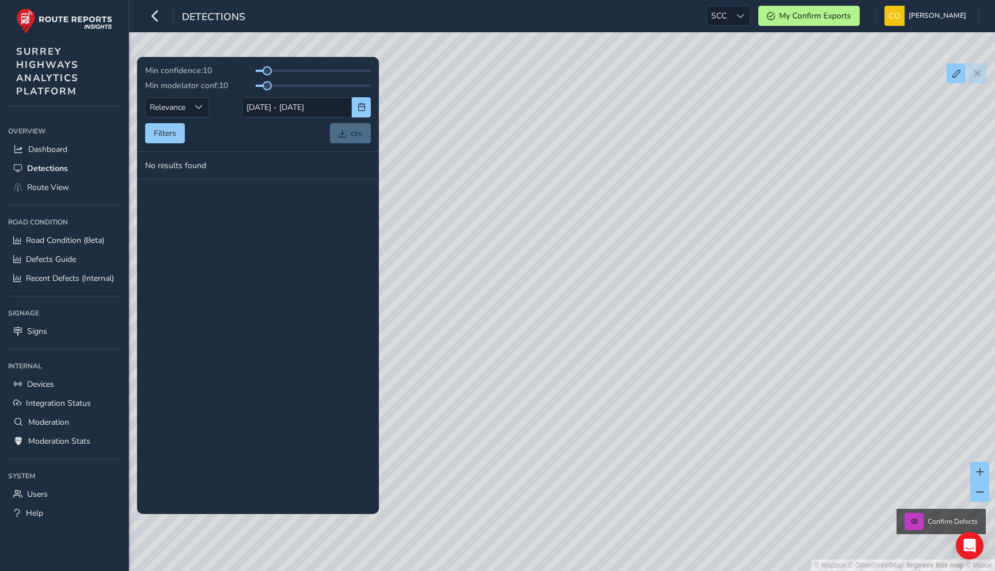
click at [185, 132] on div "Filters csv" at bounding box center [258, 133] width 226 height 20
click at [167, 134] on button "Filters" at bounding box center [165, 133] width 40 height 20
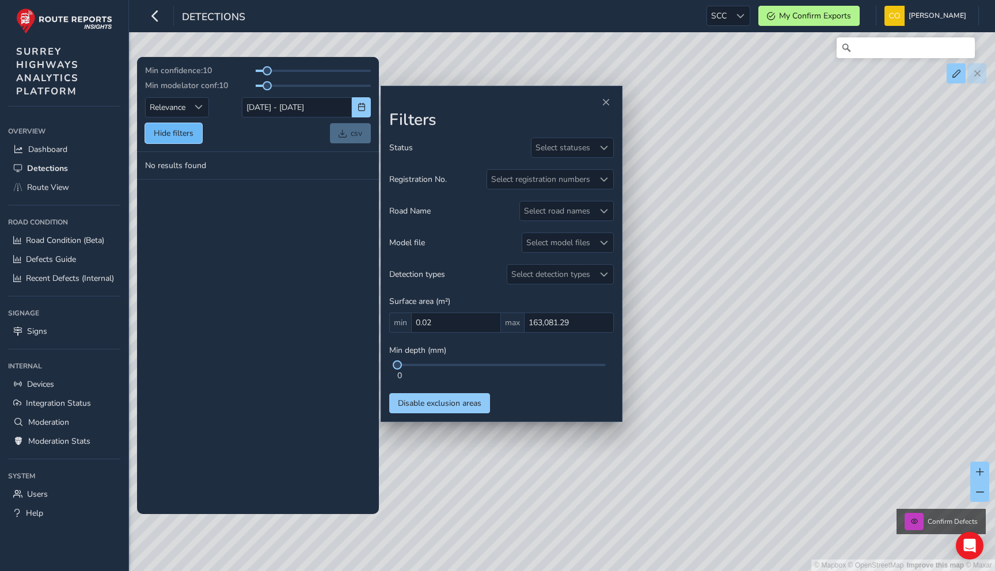
click at [165, 134] on button "Hide filters" at bounding box center [173, 133] width 57 height 20
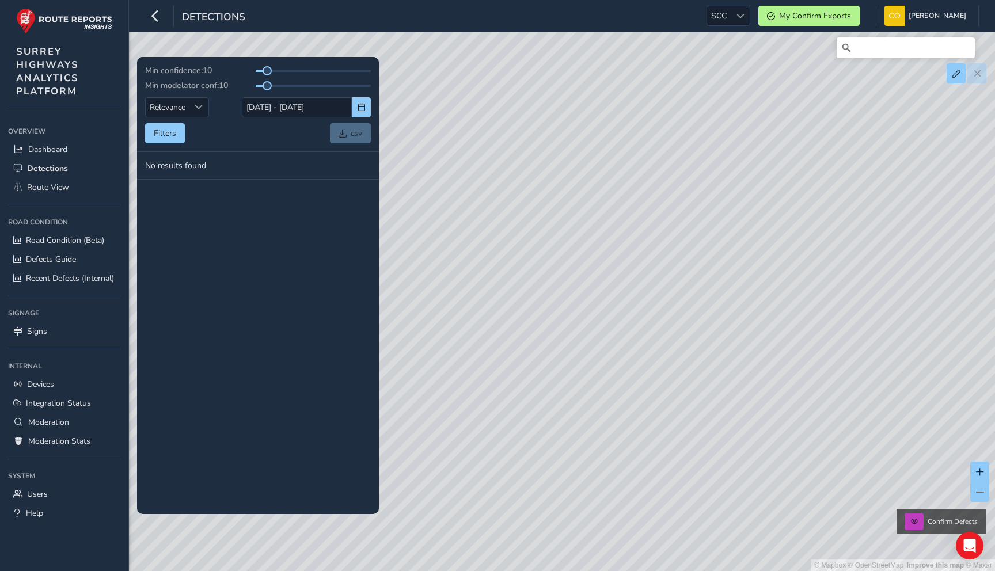
click at [193, 134] on div "Filters csv" at bounding box center [258, 133] width 226 height 20
click at [337, 100] on input "03/09/2025 - 03/09/2025" at bounding box center [297, 107] width 110 height 20
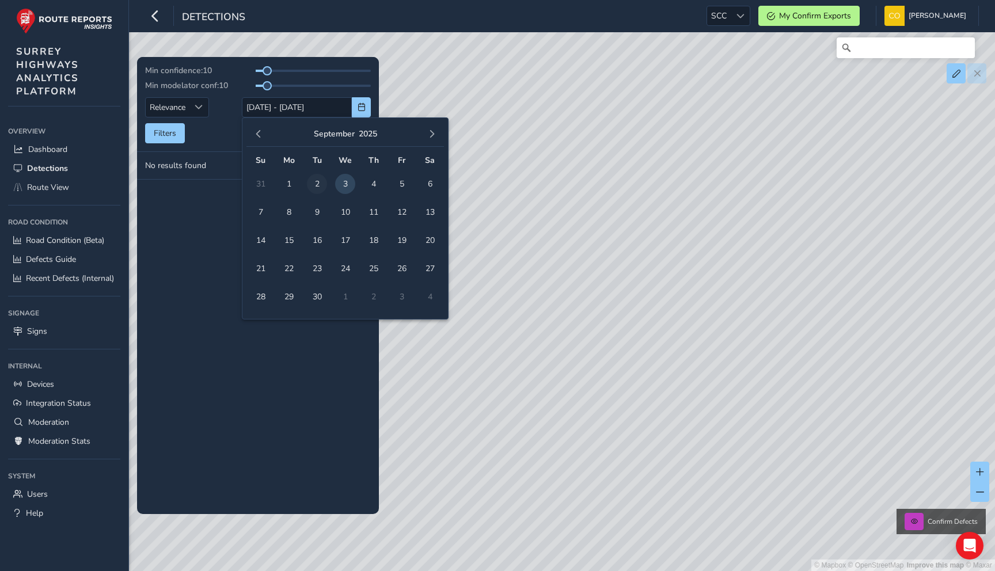
click at [314, 188] on span "2" at bounding box center [317, 184] width 20 height 20
type input "02/09/2025"
click at [338, 185] on span "3" at bounding box center [345, 184] width 20 height 20
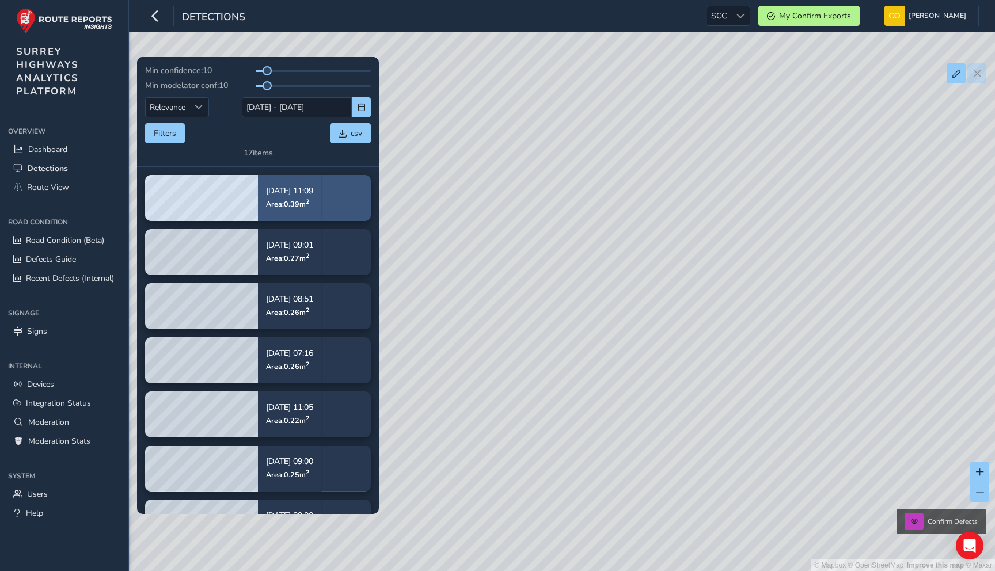
click at [321, 203] on div "Sep 02, 11:09 Area: 0.39 m 2" at bounding box center [289, 198] width 63 height 54
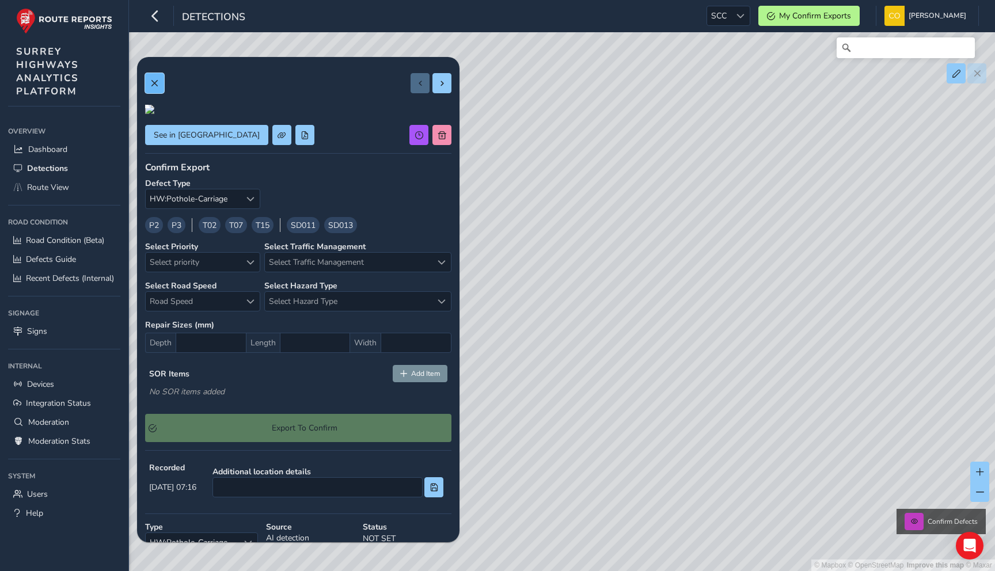
click at [155, 93] on button at bounding box center [154, 83] width 19 height 20
